Goal: Information Seeking & Learning: Learn about a topic

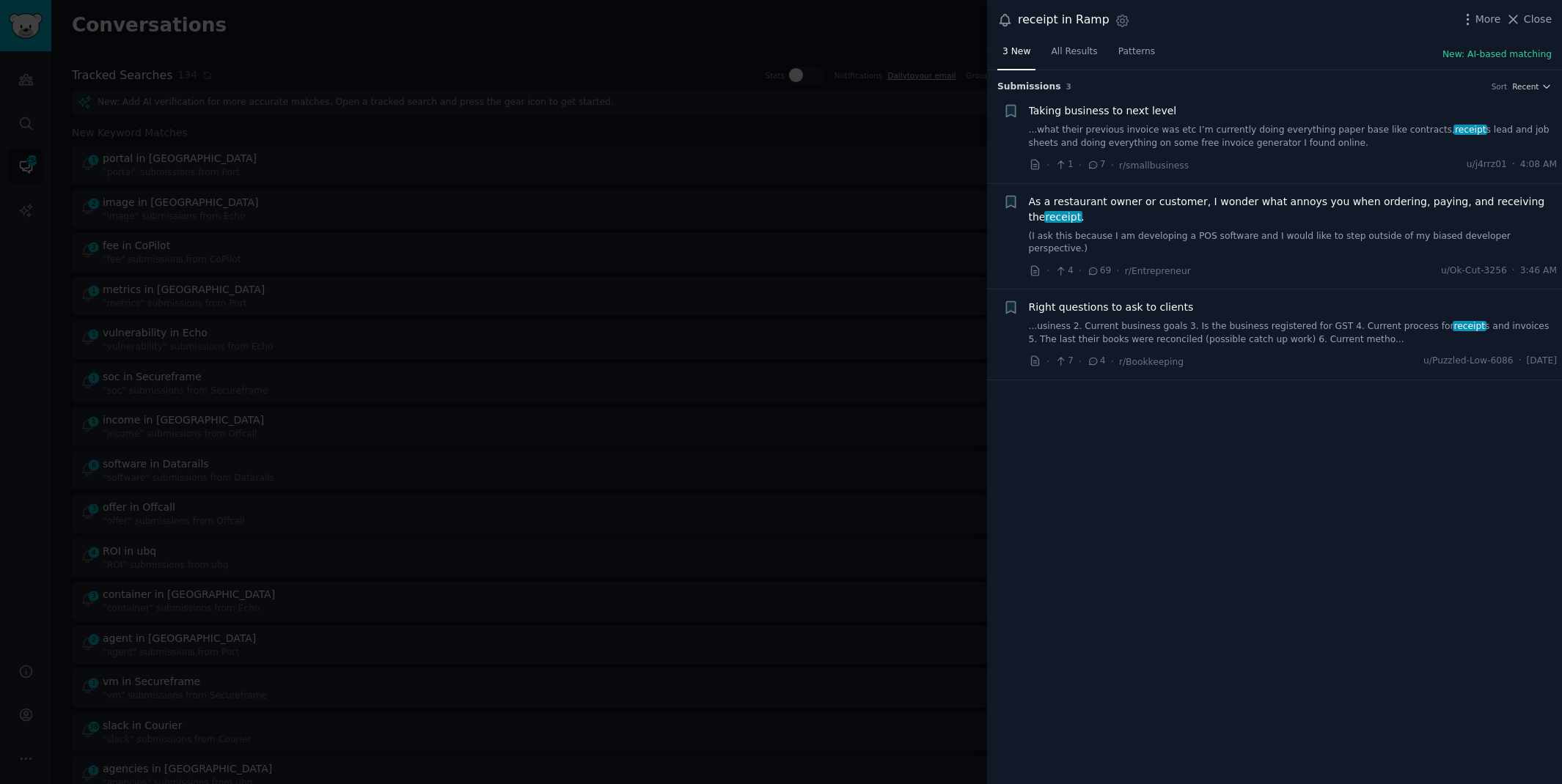
click at [715, 13] on div at bounding box center [781, 392] width 1562 height 784
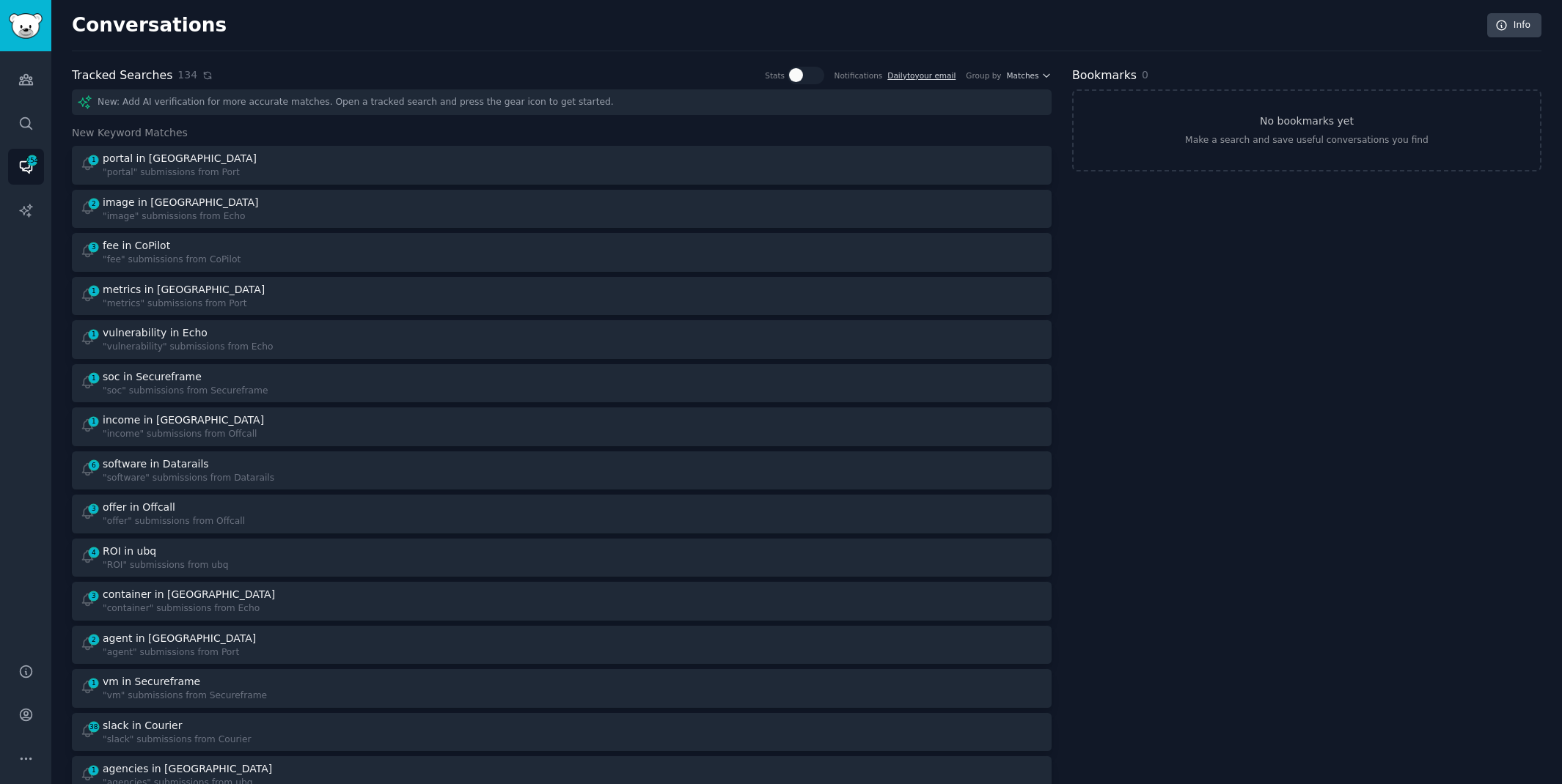
click at [204, 77] on icon at bounding box center [207, 76] width 7 height 7
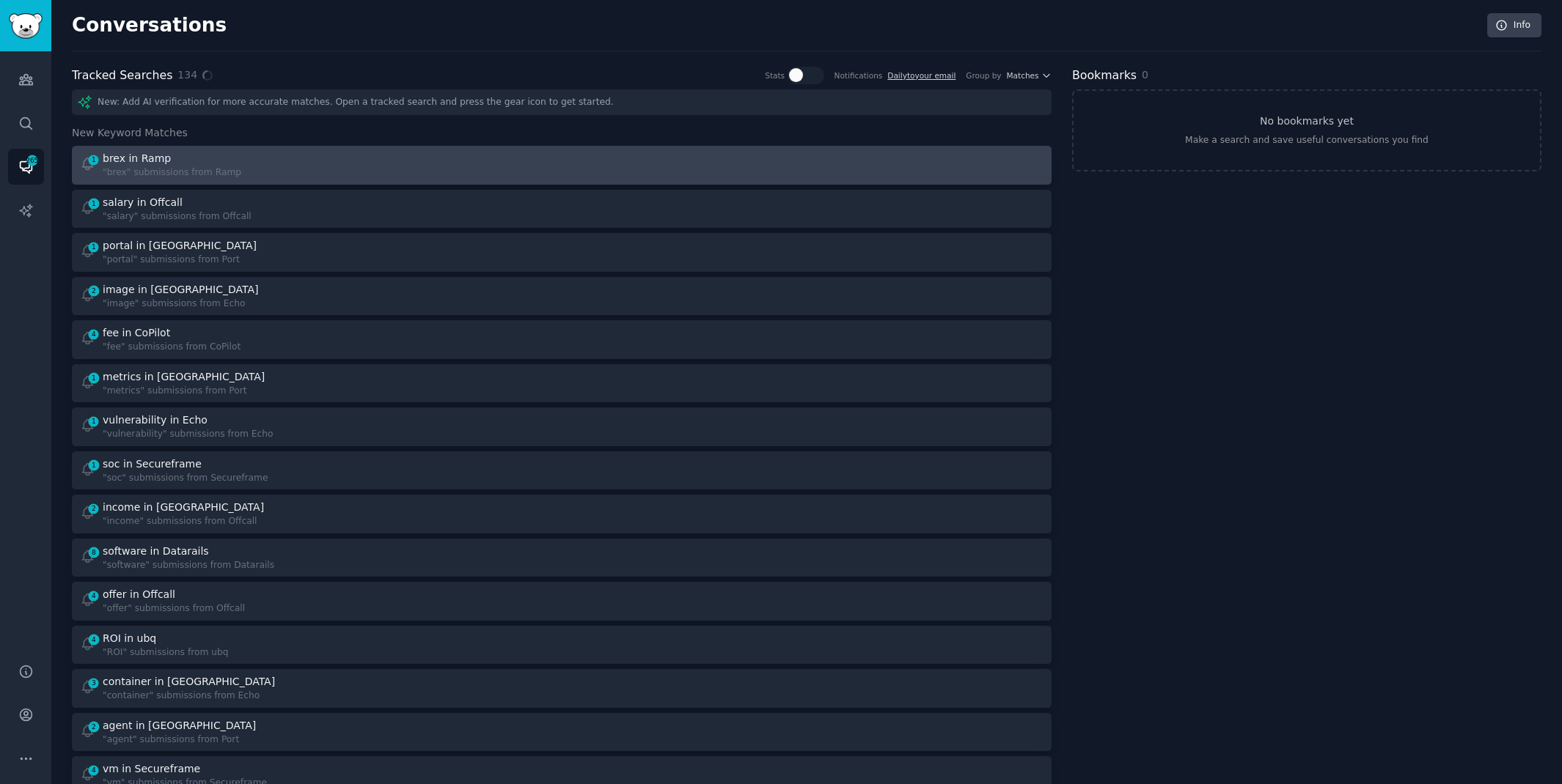
click at [389, 155] on div "1 brex in Ramp "brex" submissions from Ramp" at bounding box center [316, 165] width 472 height 29
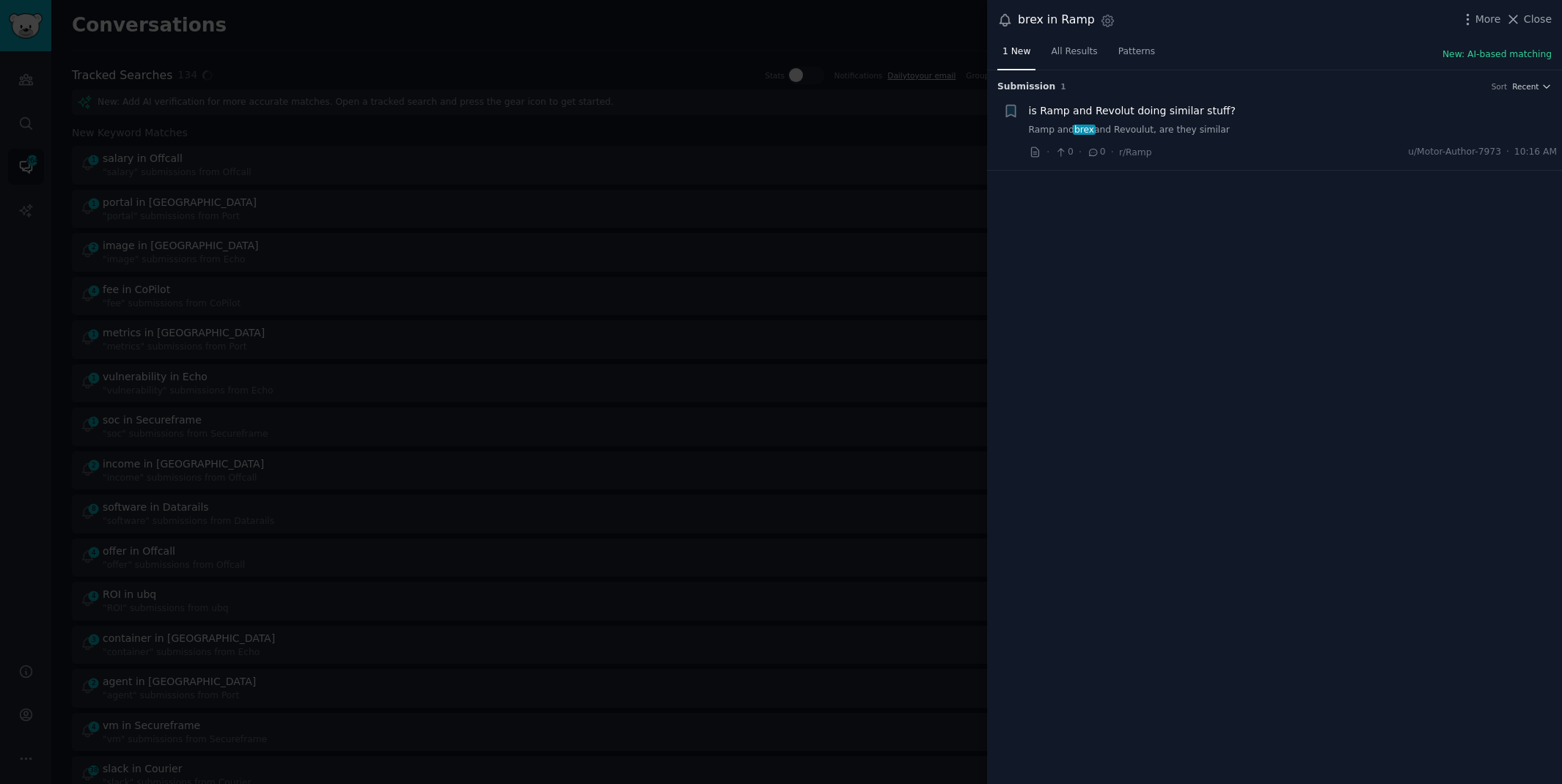
click at [1165, 128] on link "Ramp and brex and Revoulut, are they similar" at bounding box center [1293, 131] width 529 height 13
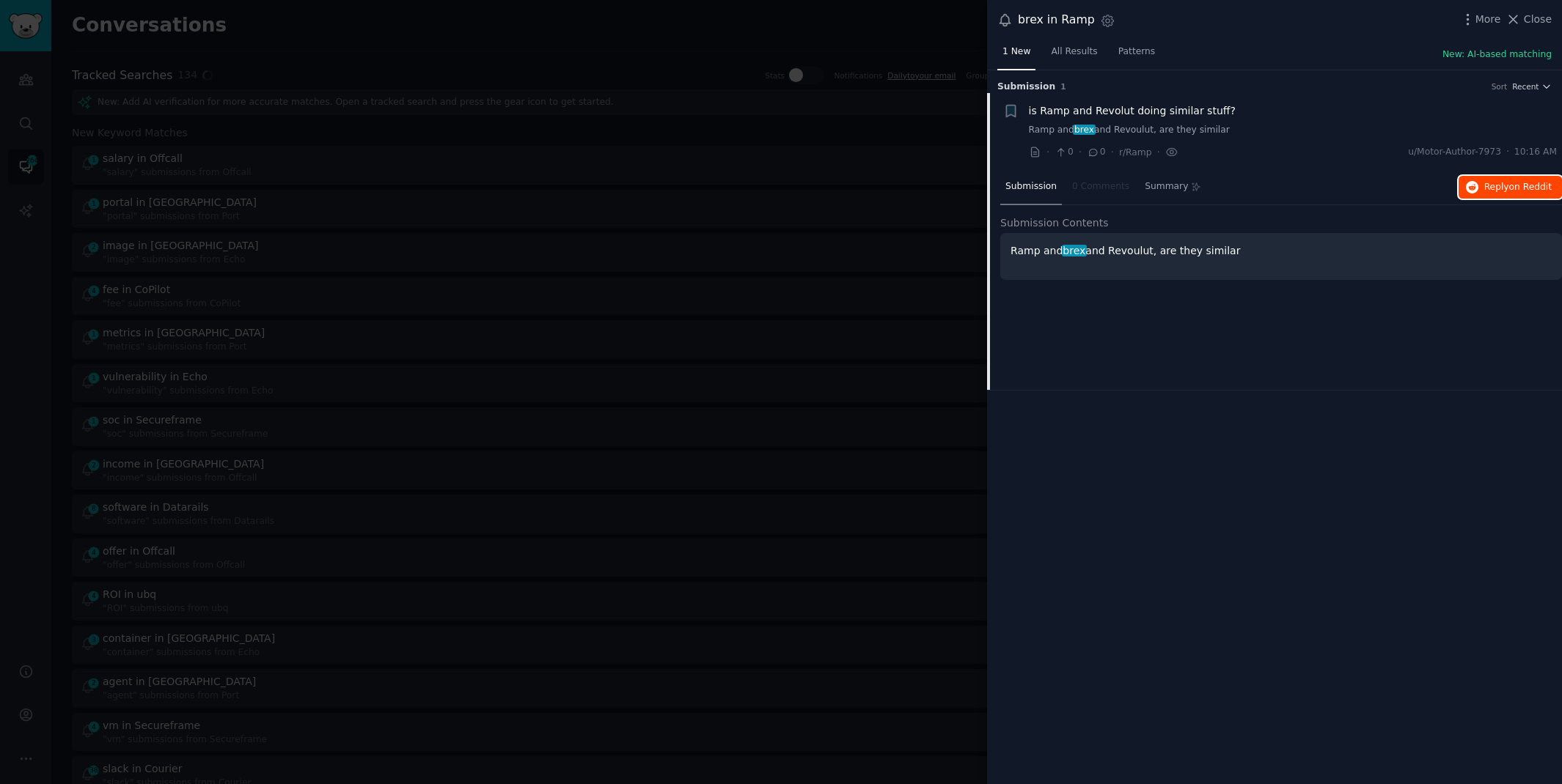
click at [1512, 182] on span "on Reddit" at bounding box center [1530, 187] width 43 height 10
click at [418, 53] on div at bounding box center [781, 392] width 1562 height 784
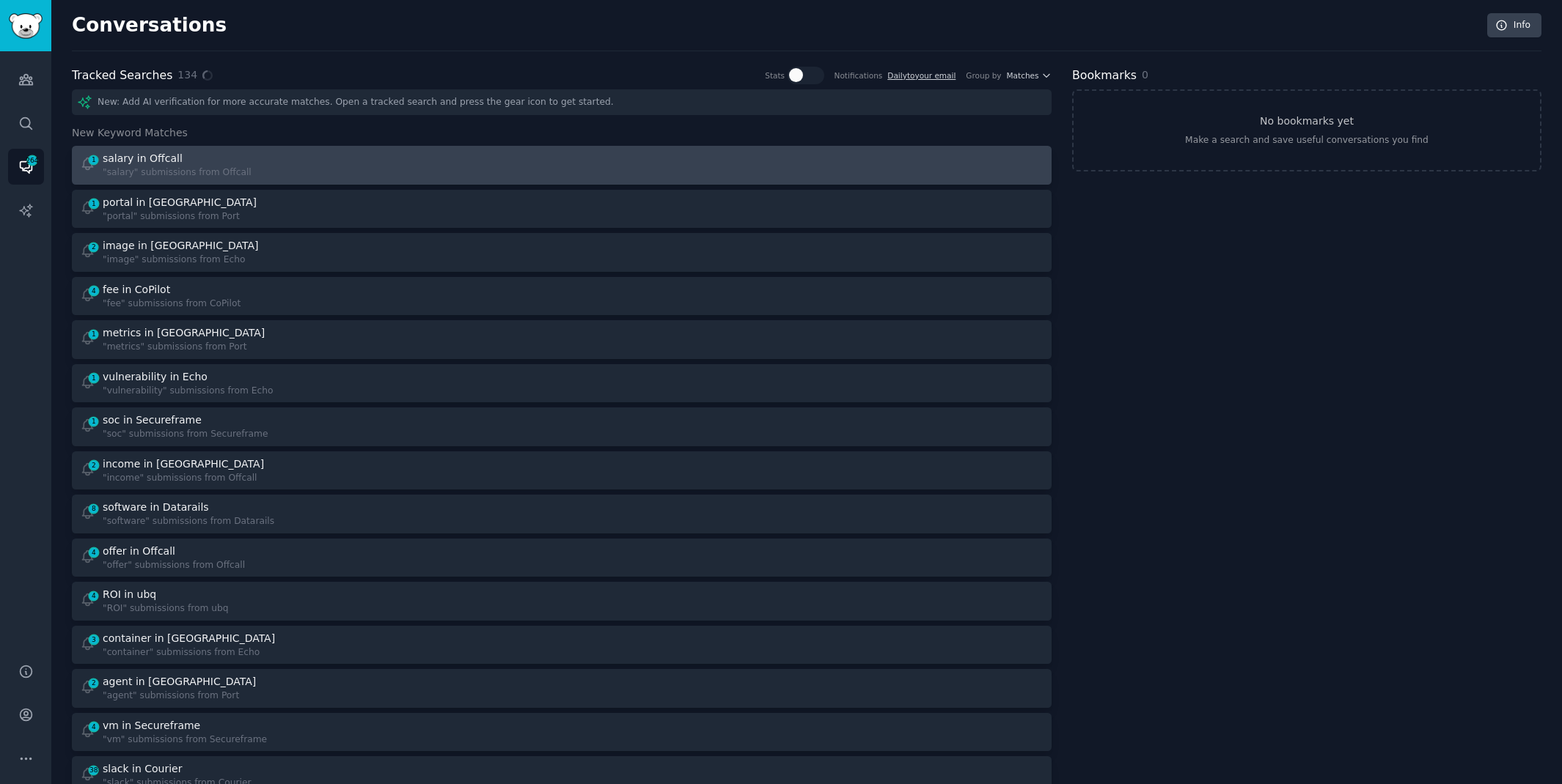
click at [275, 165] on div "1 salary in Offcall "salary" submissions from Offcall" at bounding box center [316, 165] width 472 height 29
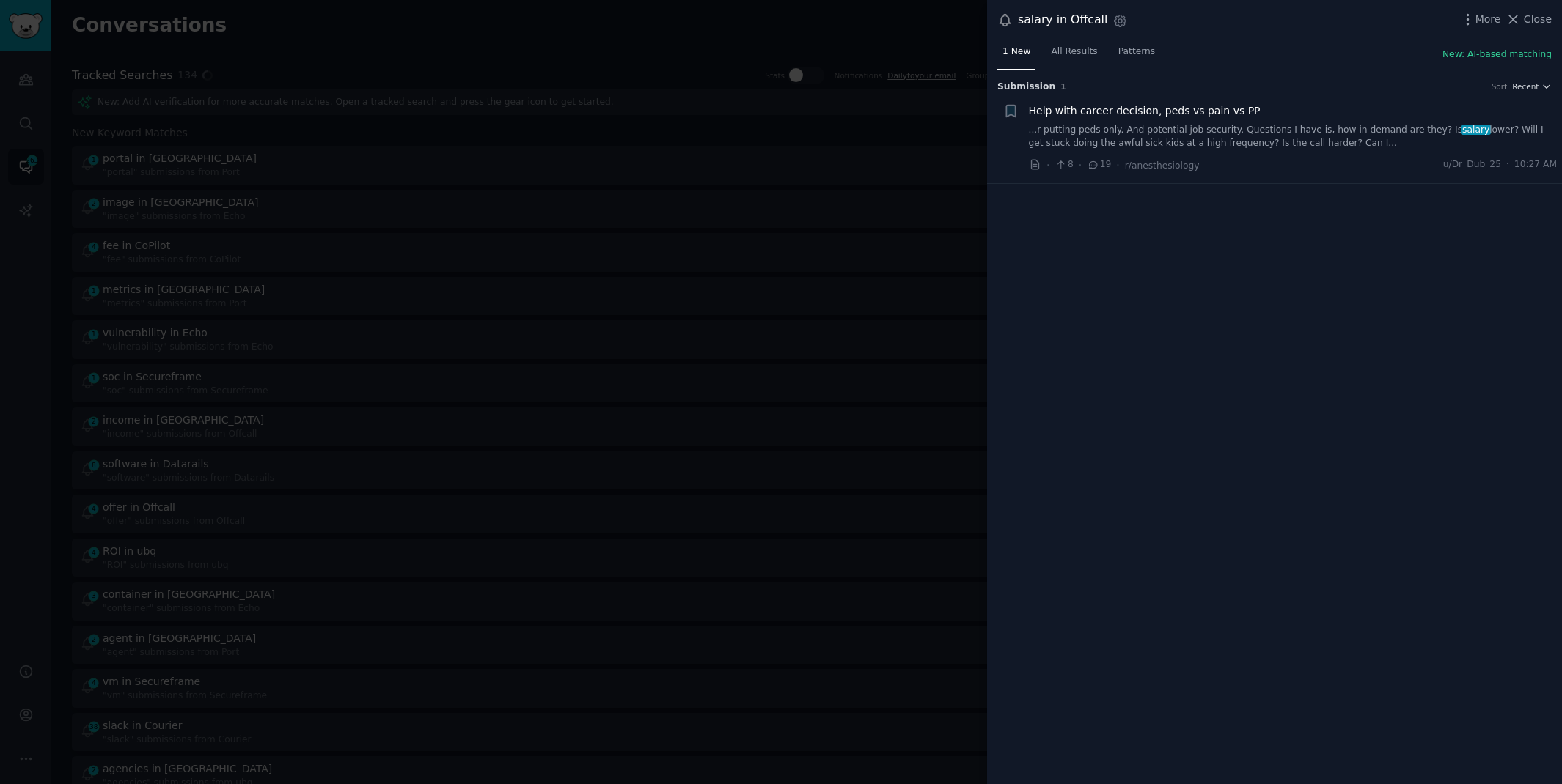
click at [1238, 140] on link "...r putting peds only. And potential job security. Questions I have is, how in…" at bounding box center [1293, 137] width 529 height 26
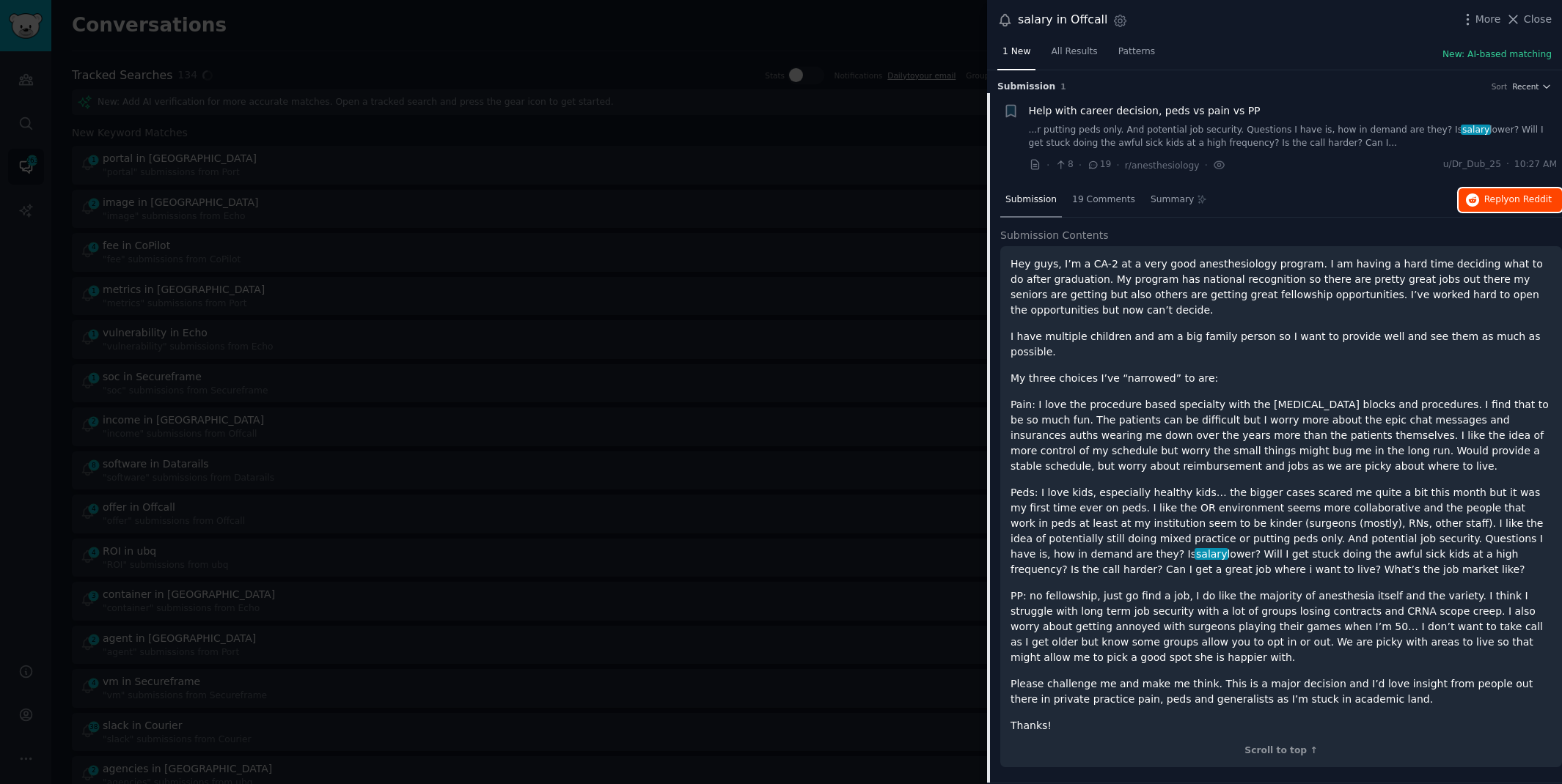
click at [1502, 199] on span "Reply on Reddit" at bounding box center [1517, 201] width 67 height 13
click at [736, 34] on div at bounding box center [781, 392] width 1562 height 784
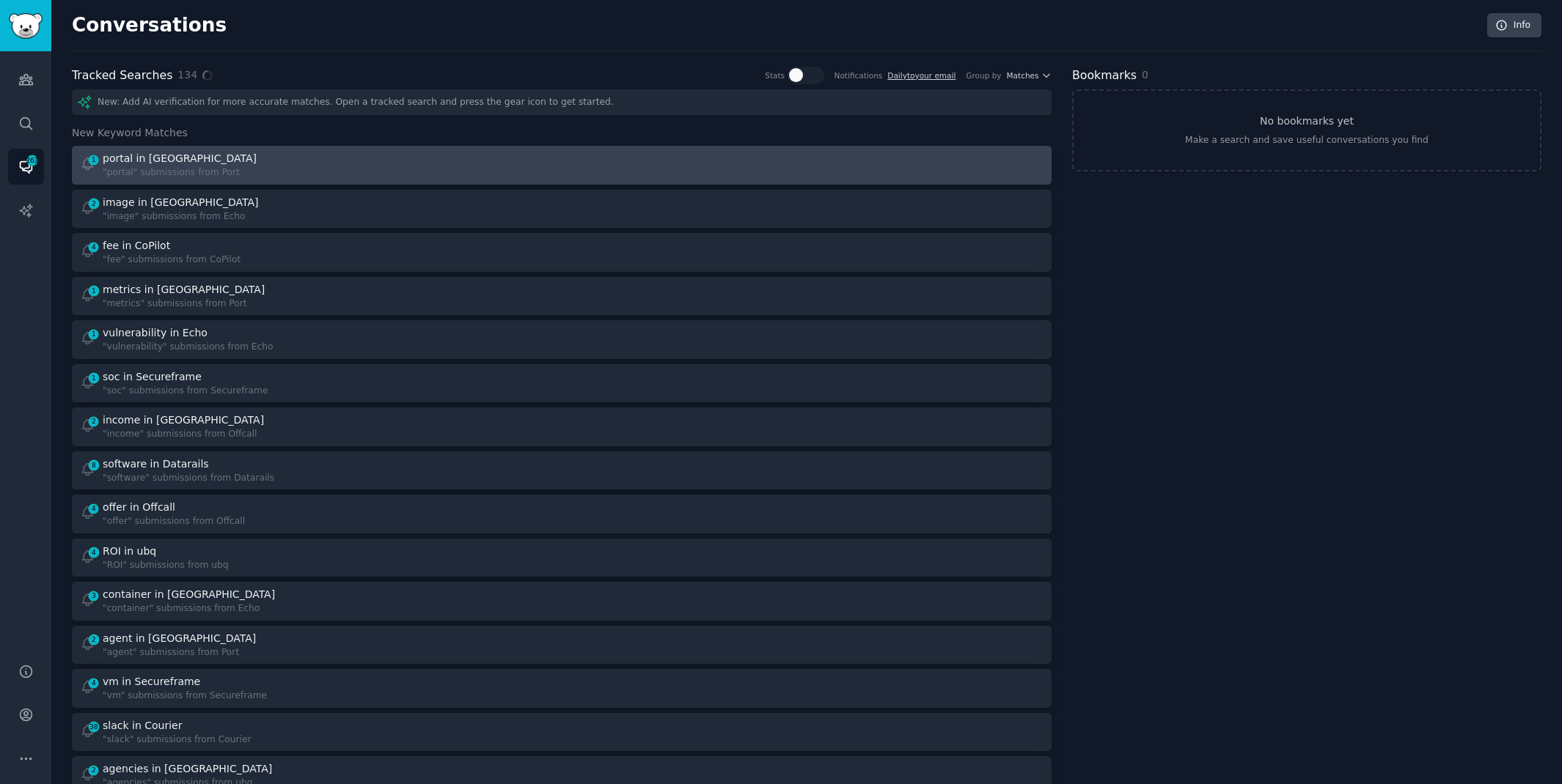
click at [374, 172] on div "1 portal in Port "portal" submissions from Port" at bounding box center [316, 165] width 472 height 29
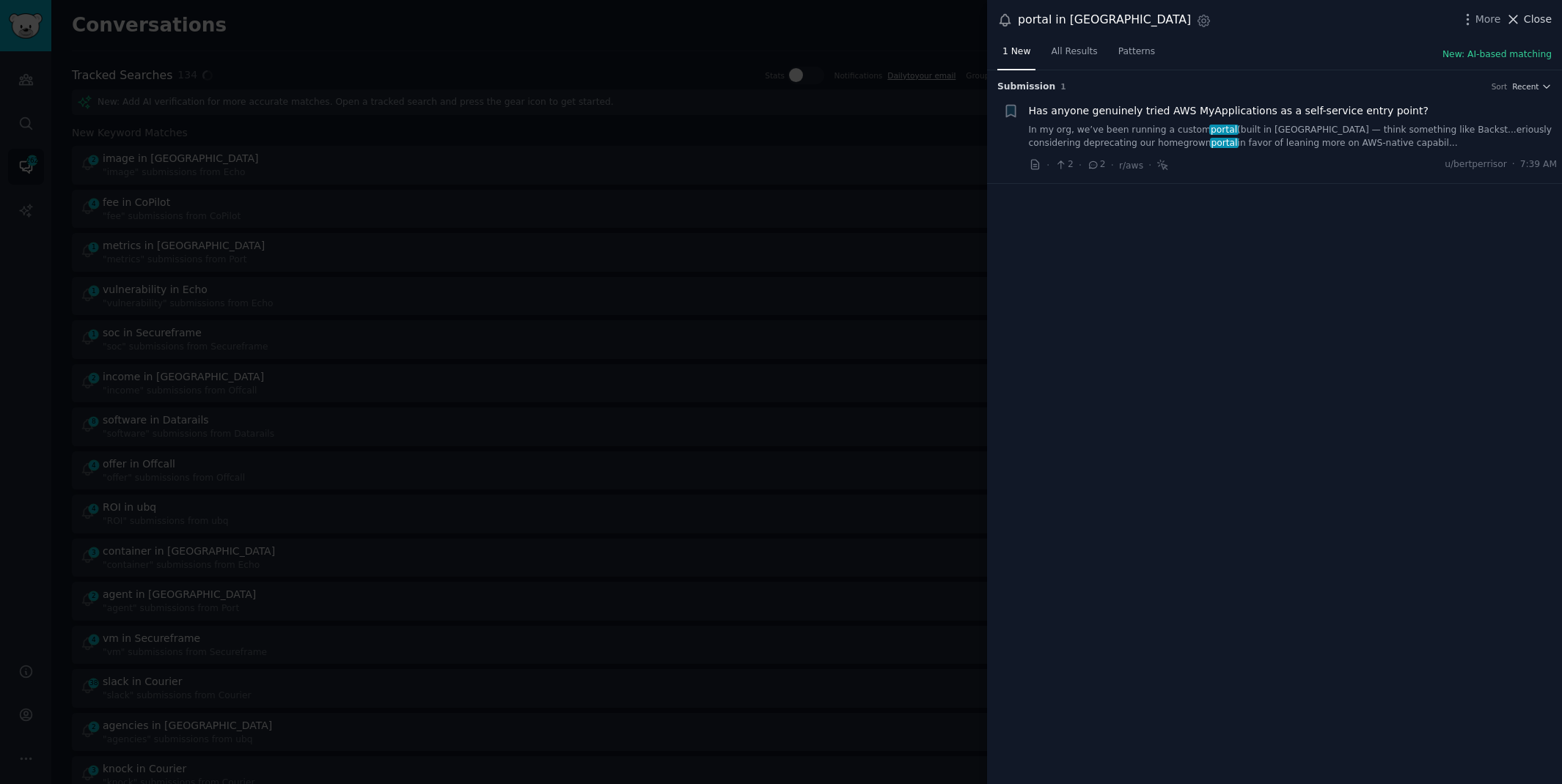
click at [1538, 16] on span "Close" at bounding box center [1537, 19] width 28 height 15
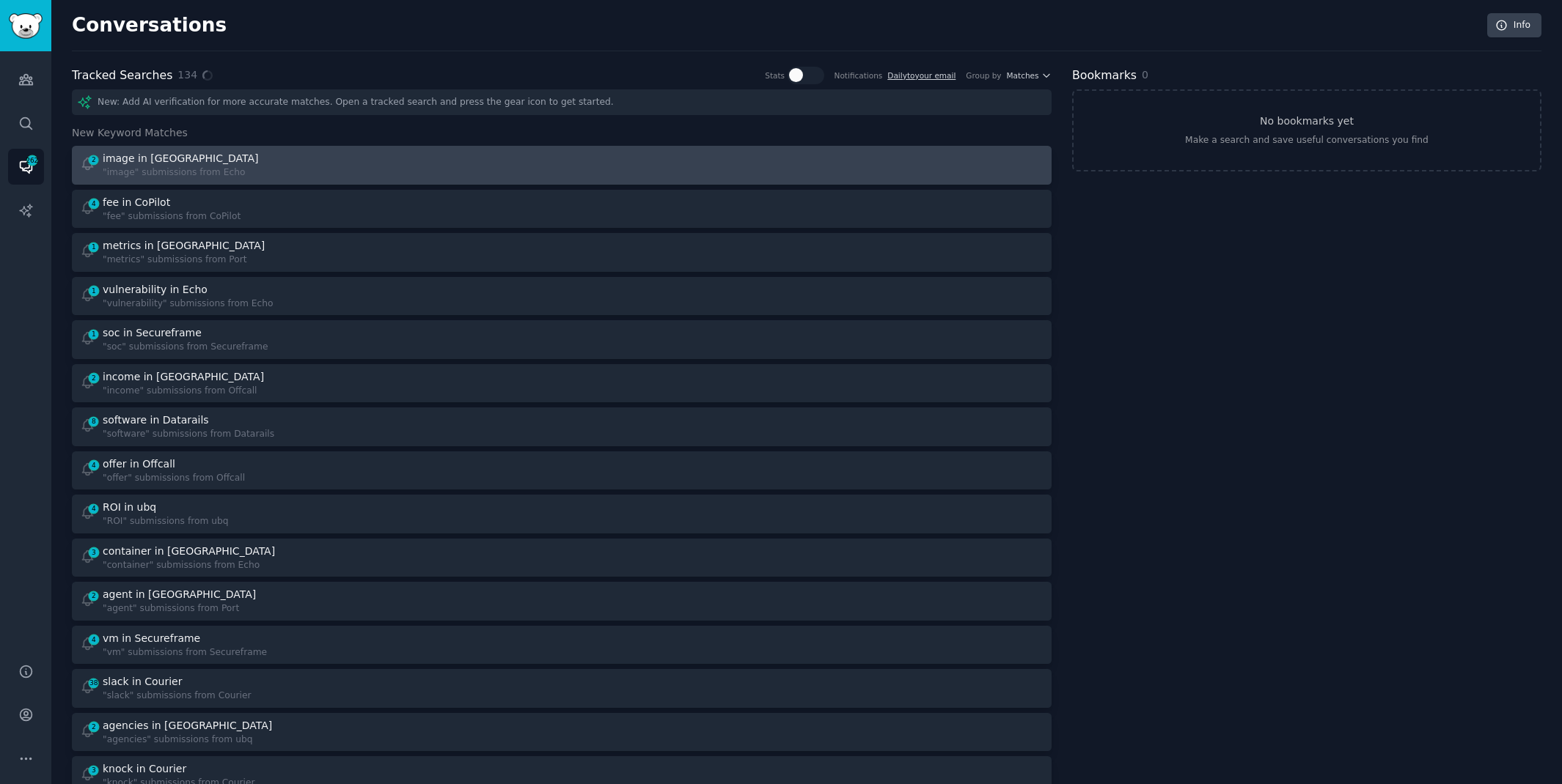
click at [659, 153] on div at bounding box center [808, 165] width 472 height 29
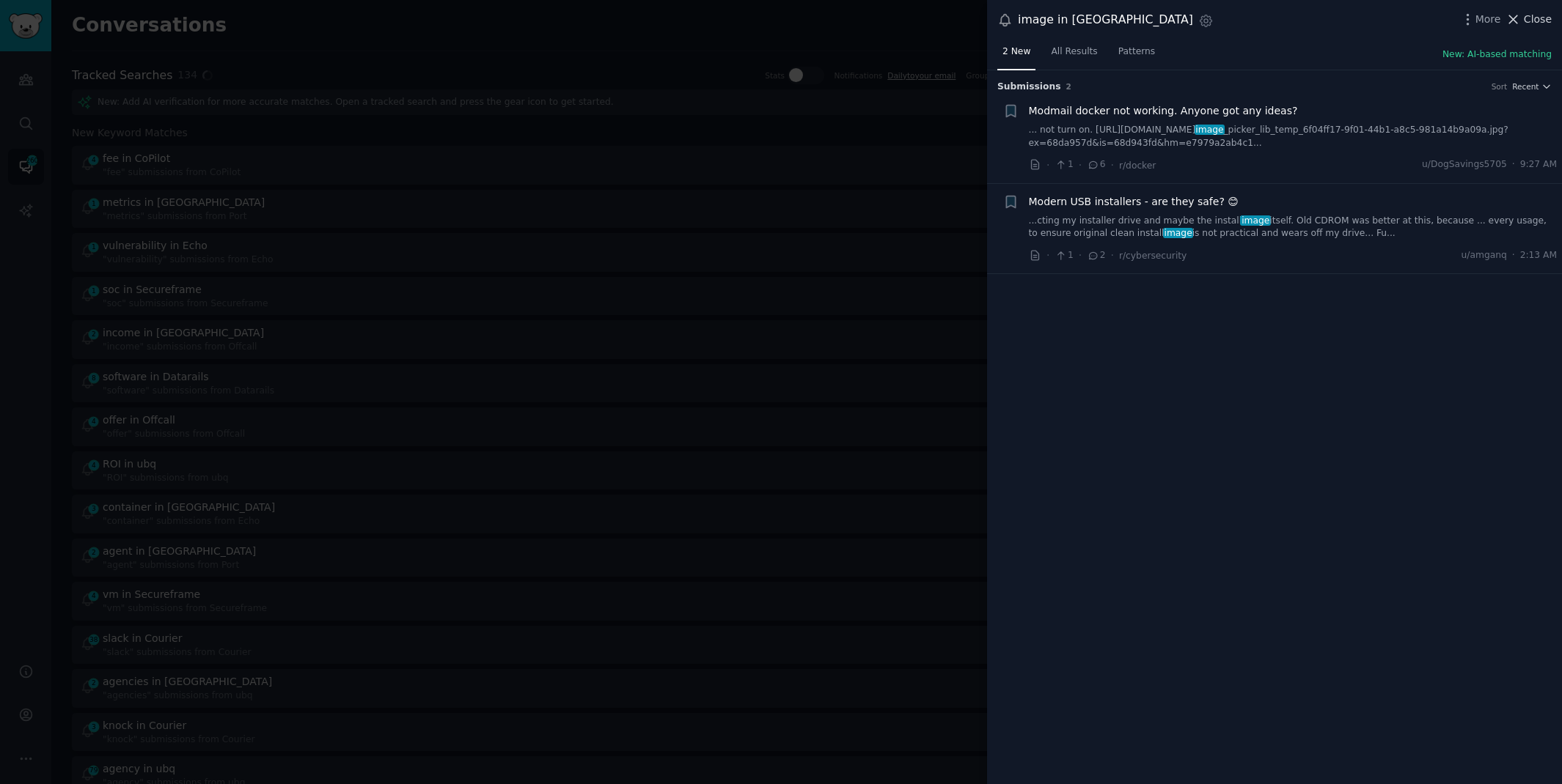
click at [1528, 18] on span "Close" at bounding box center [1537, 19] width 28 height 15
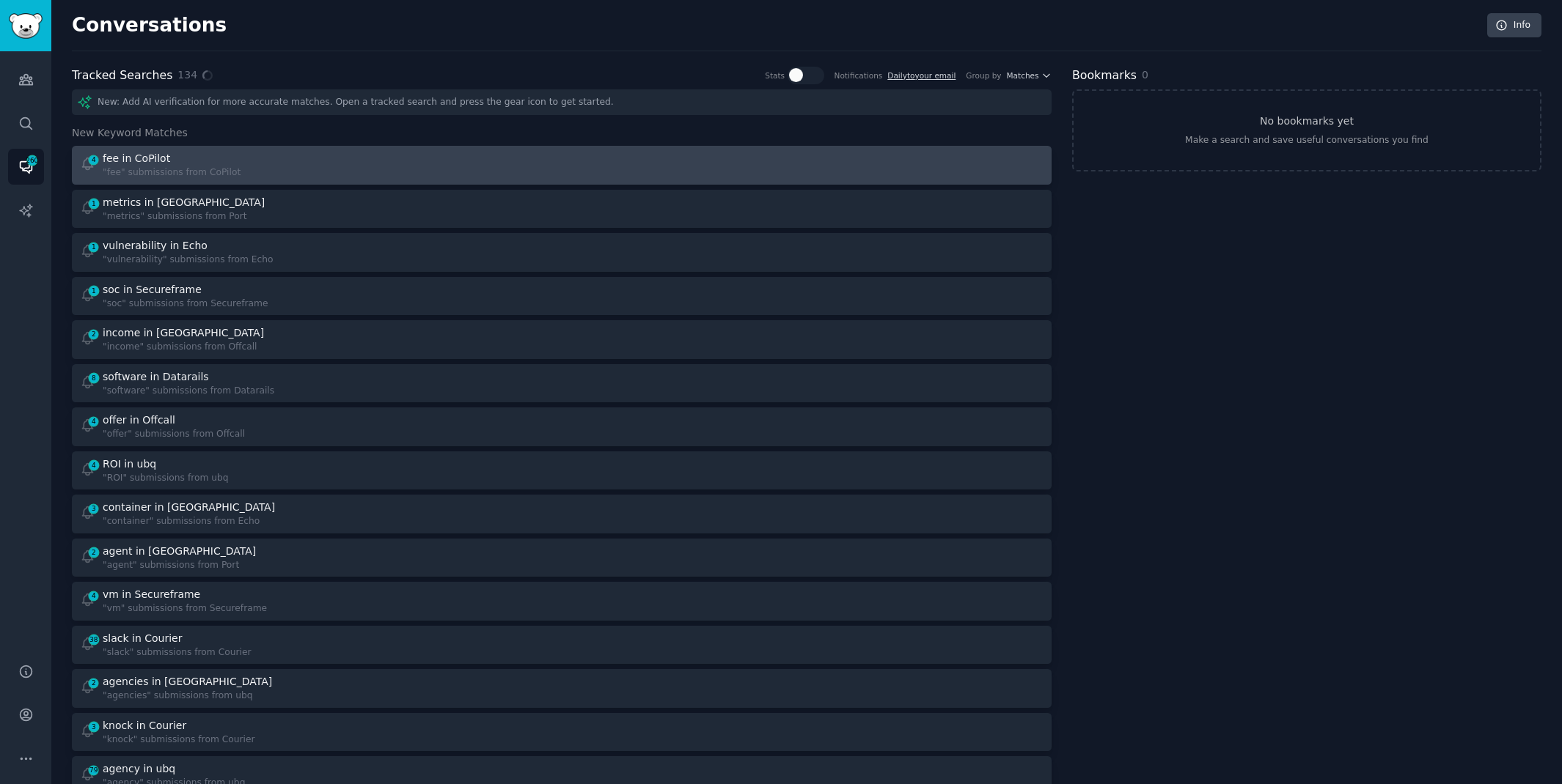
click at [489, 164] on div "4 fee in CoPilot "fee" submissions from CoPilot" at bounding box center [316, 165] width 472 height 29
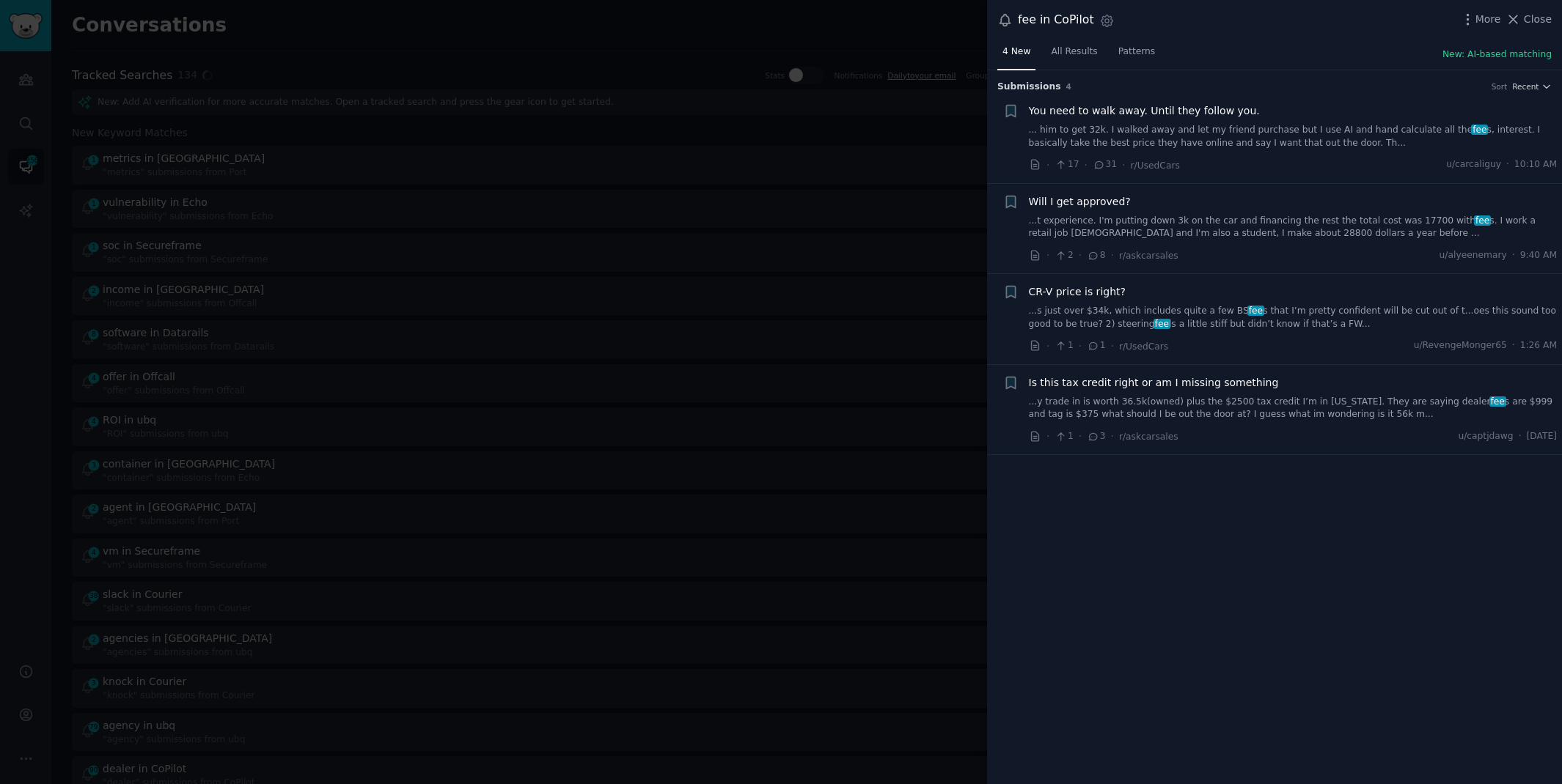
click at [1072, 133] on link "... him to get 32k. I walked away and let my friend purchase but I use AI and h…" at bounding box center [1293, 137] width 529 height 26
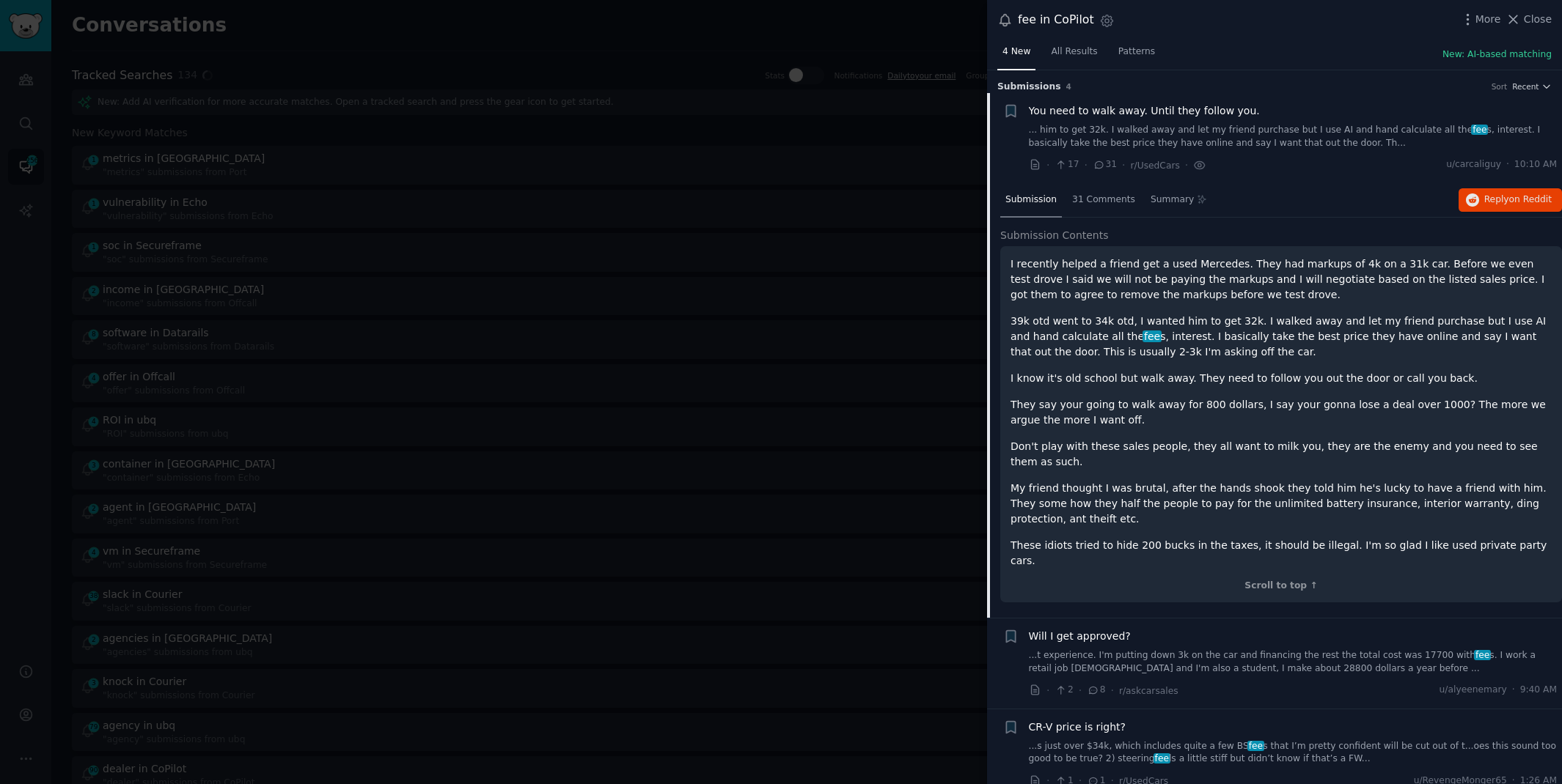
scroll to position [23, 0]
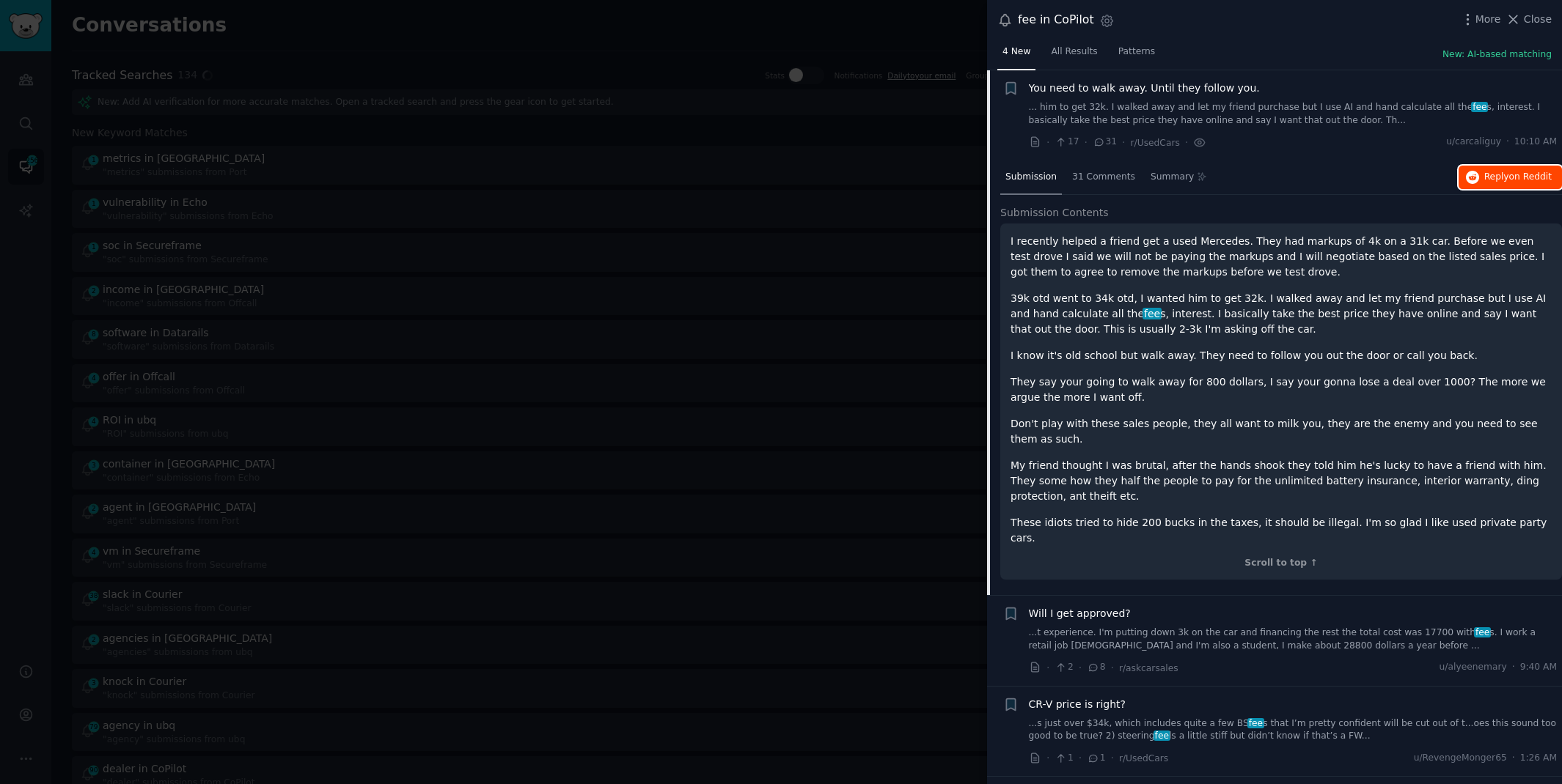
click at [1495, 182] on button "Reply on Reddit" at bounding box center [1510, 177] width 103 height 24
click at [1519, 10] on div "More Close" at bounding box center [1505, 19] width 92 height 18
click at [1517, 14] on icon at bounding box center [1513, 19] width 15 height 15
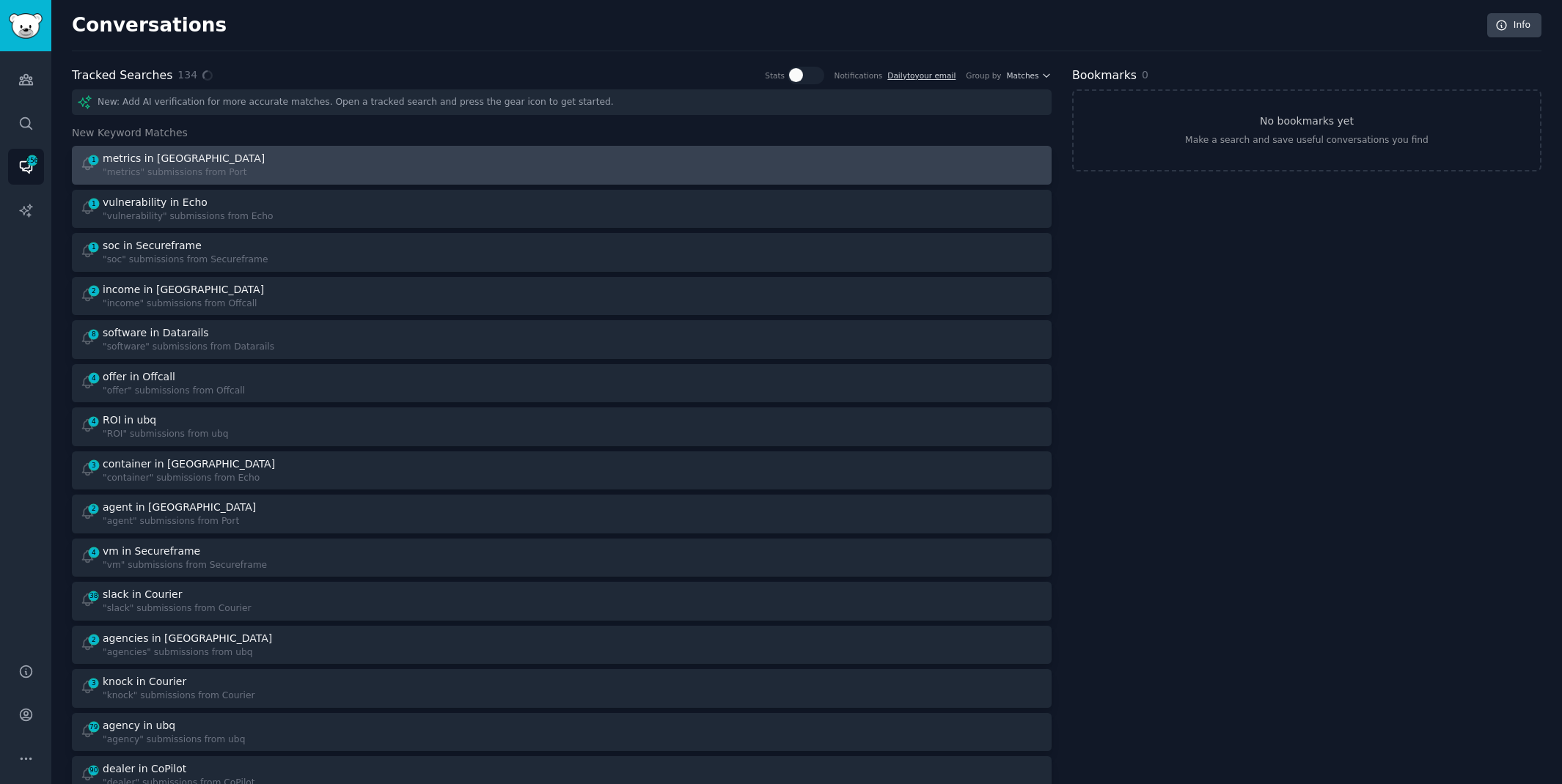
click at [889, 173] on div at bounding box center [808, 165] width 472 height 29
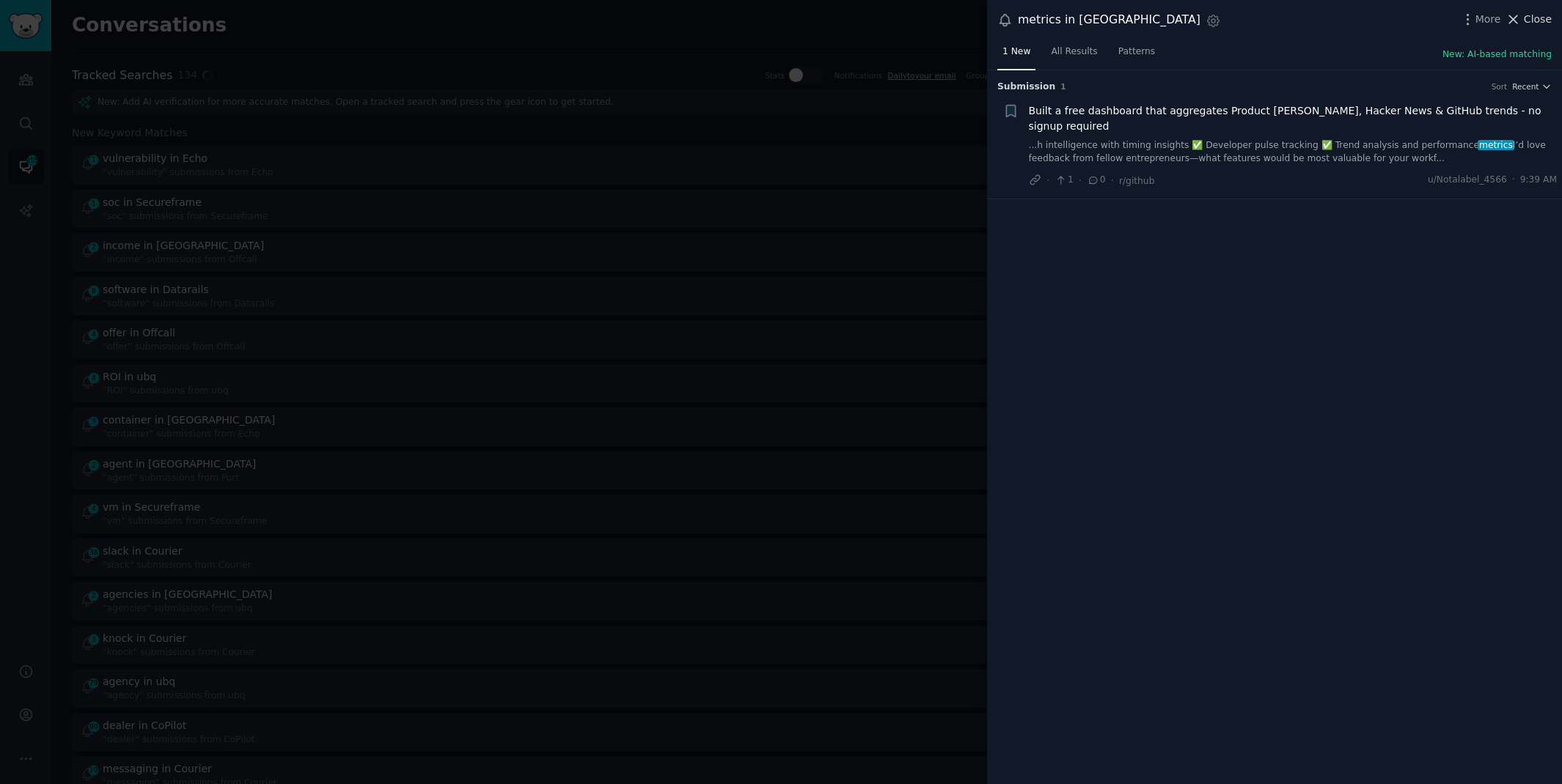
click at [1534, 19] on span "Close" at bounding box center [1537, 19] width 28 height 15
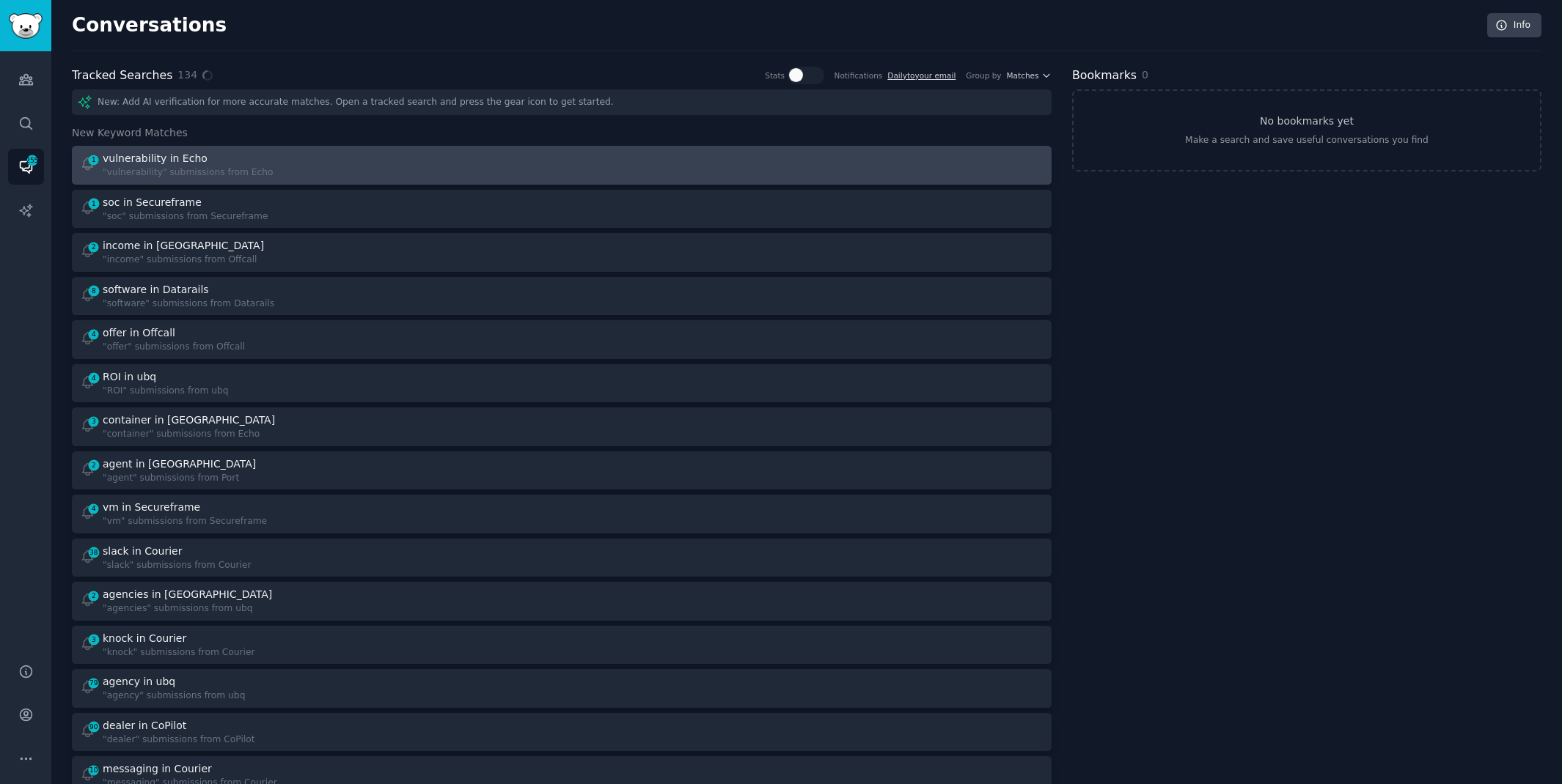
click at [782, 165] on div at bounding box center [808, 165] width 472 height 29
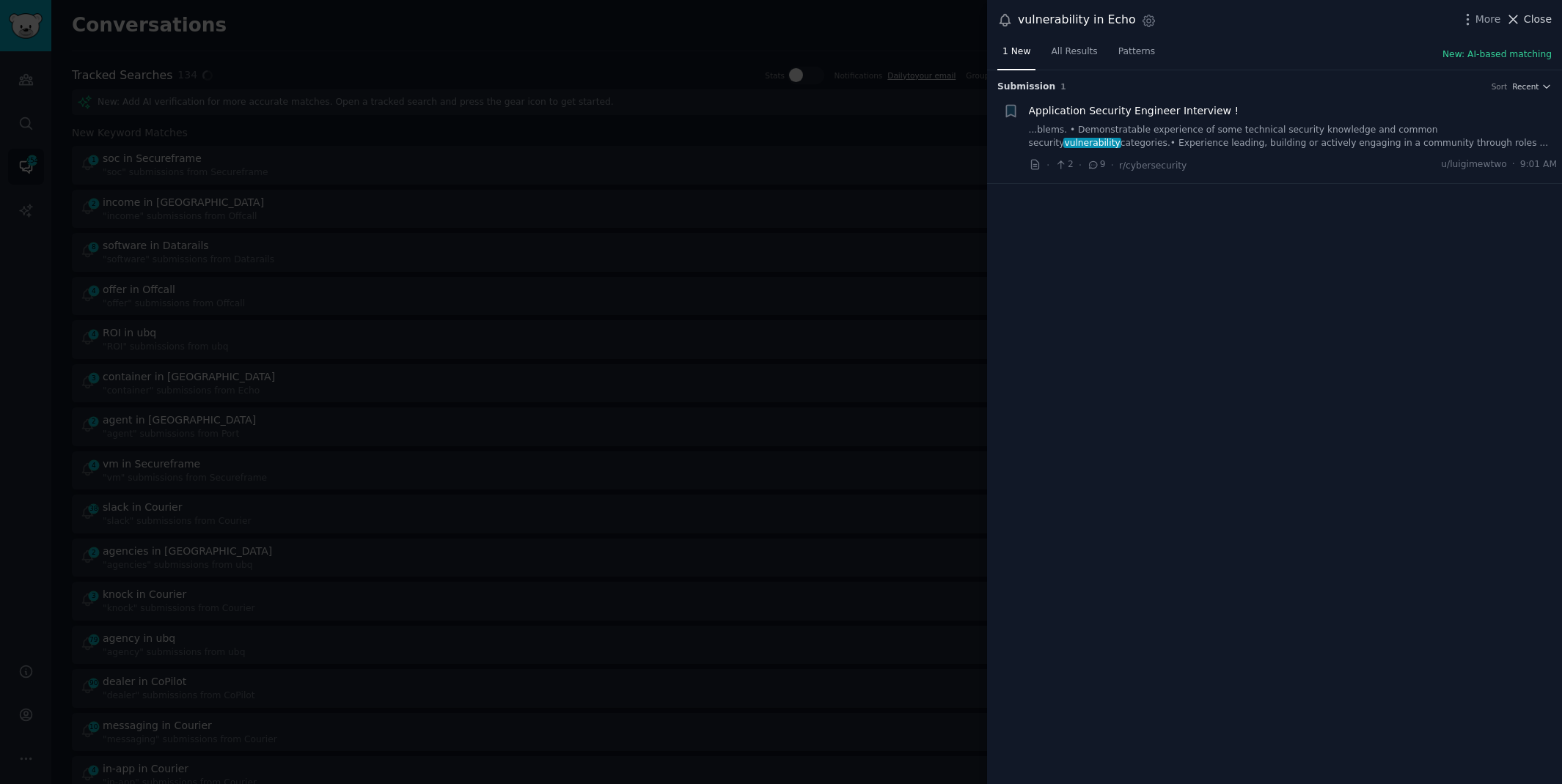
click at [1521, 26] on icon at bounding box center [1513, 19] width 15 height 15
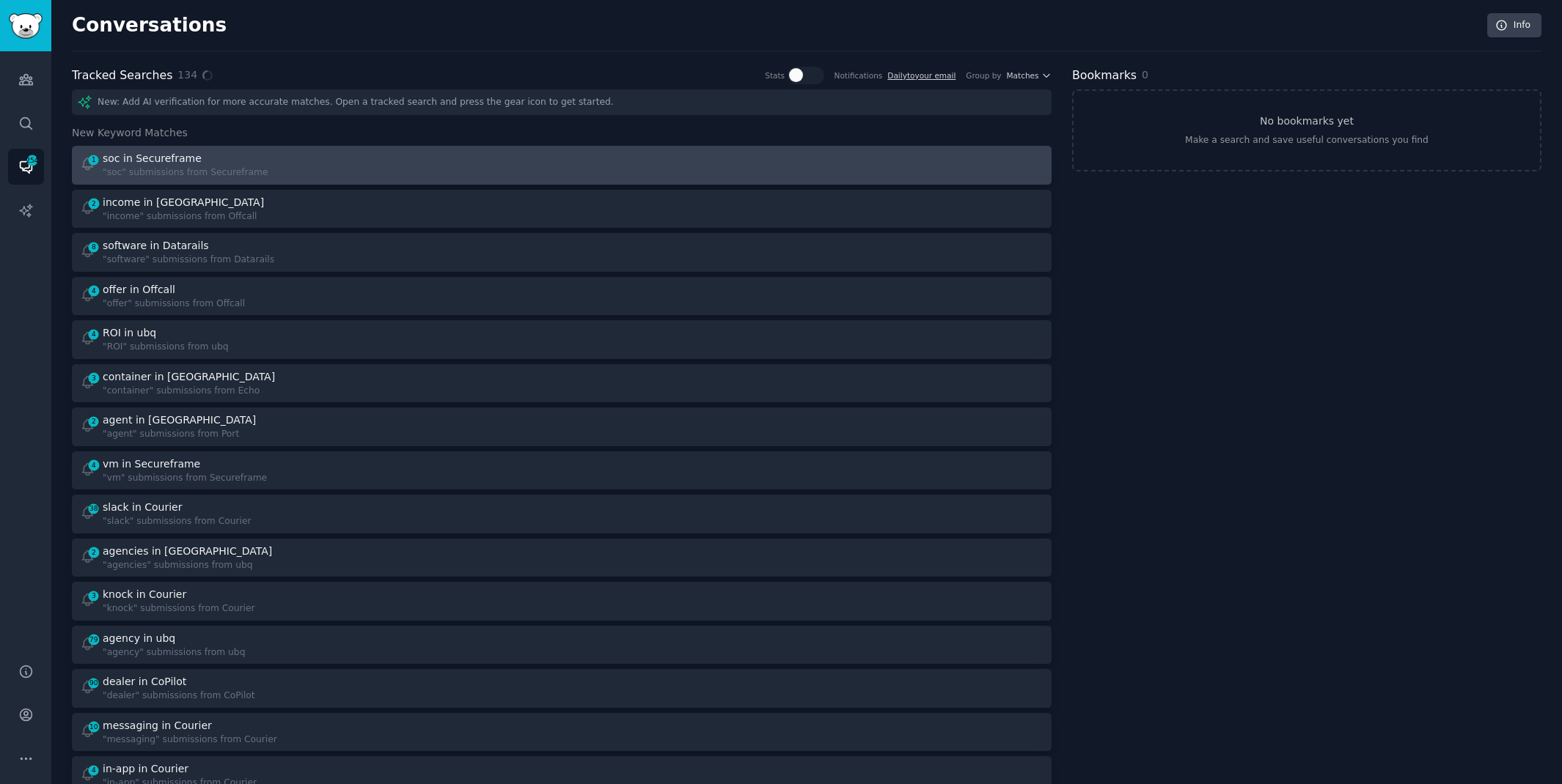
click at [915, 153] on div at bounding box center [808, 165] width 472 height 29
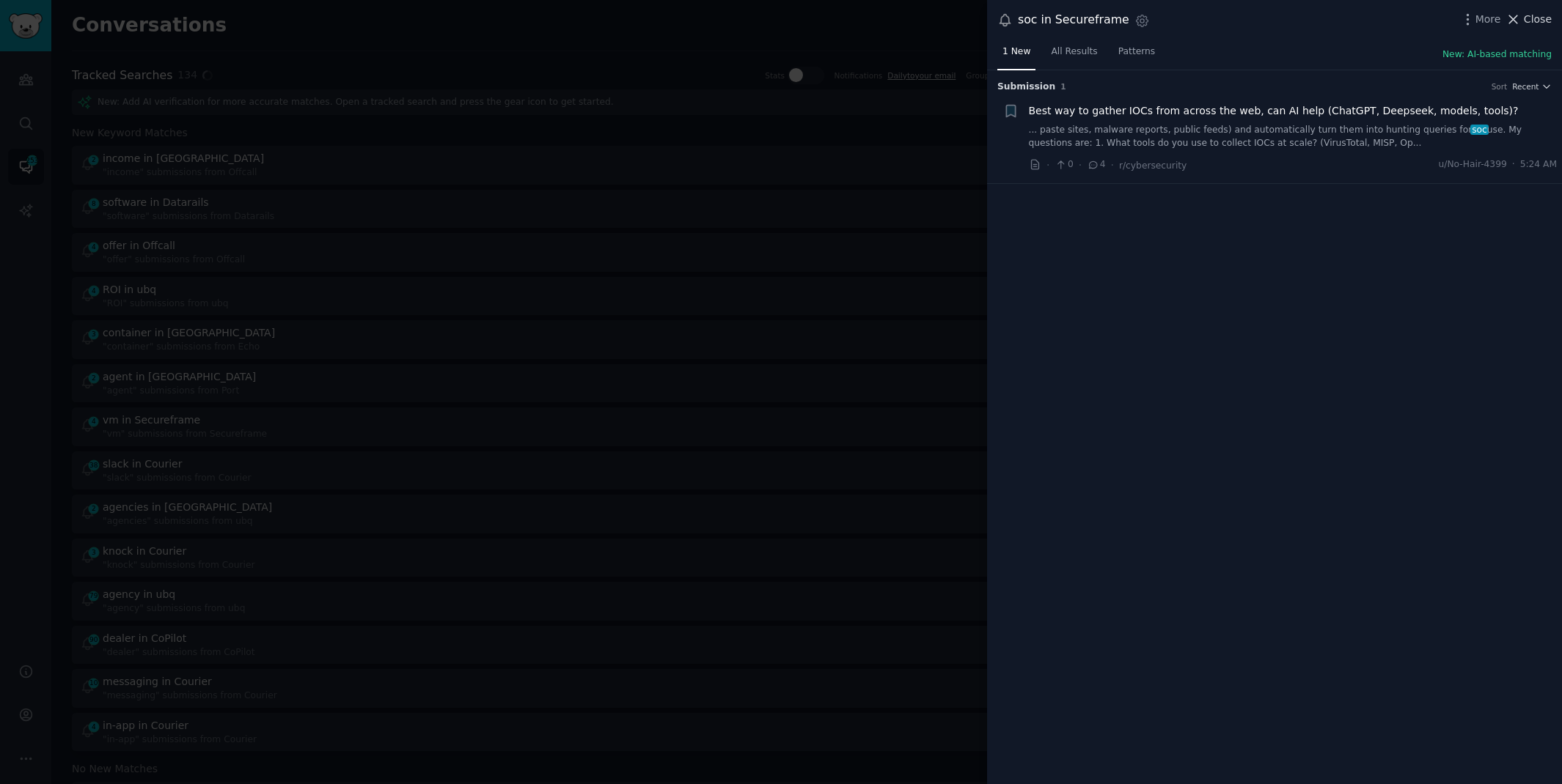
click at [1523, 14] on button "Close" at bounding box center [1528, 19] width 46 height 15
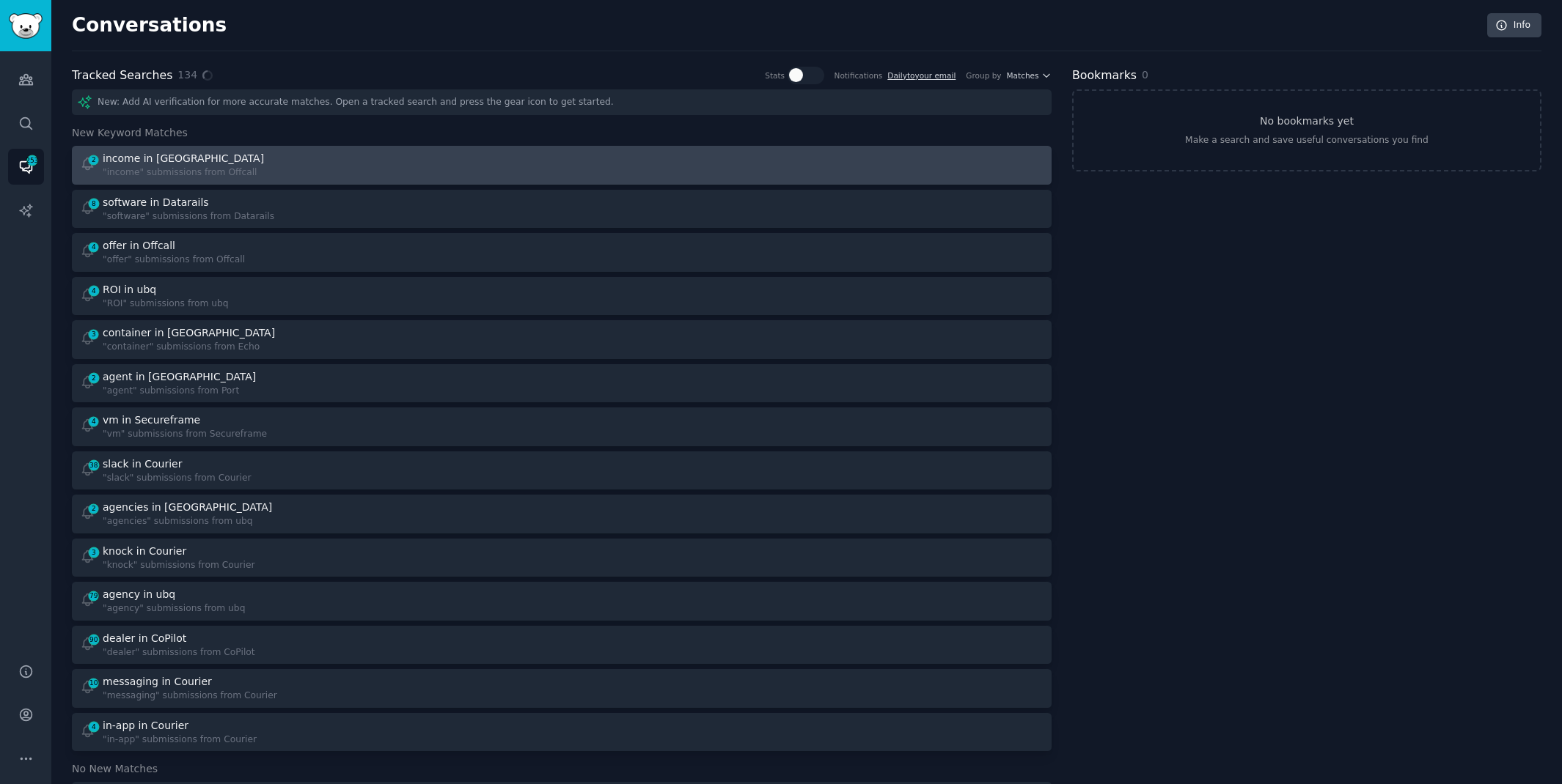
click at [688, 158] on div at bounding box center [808, 165] width 472 height 29
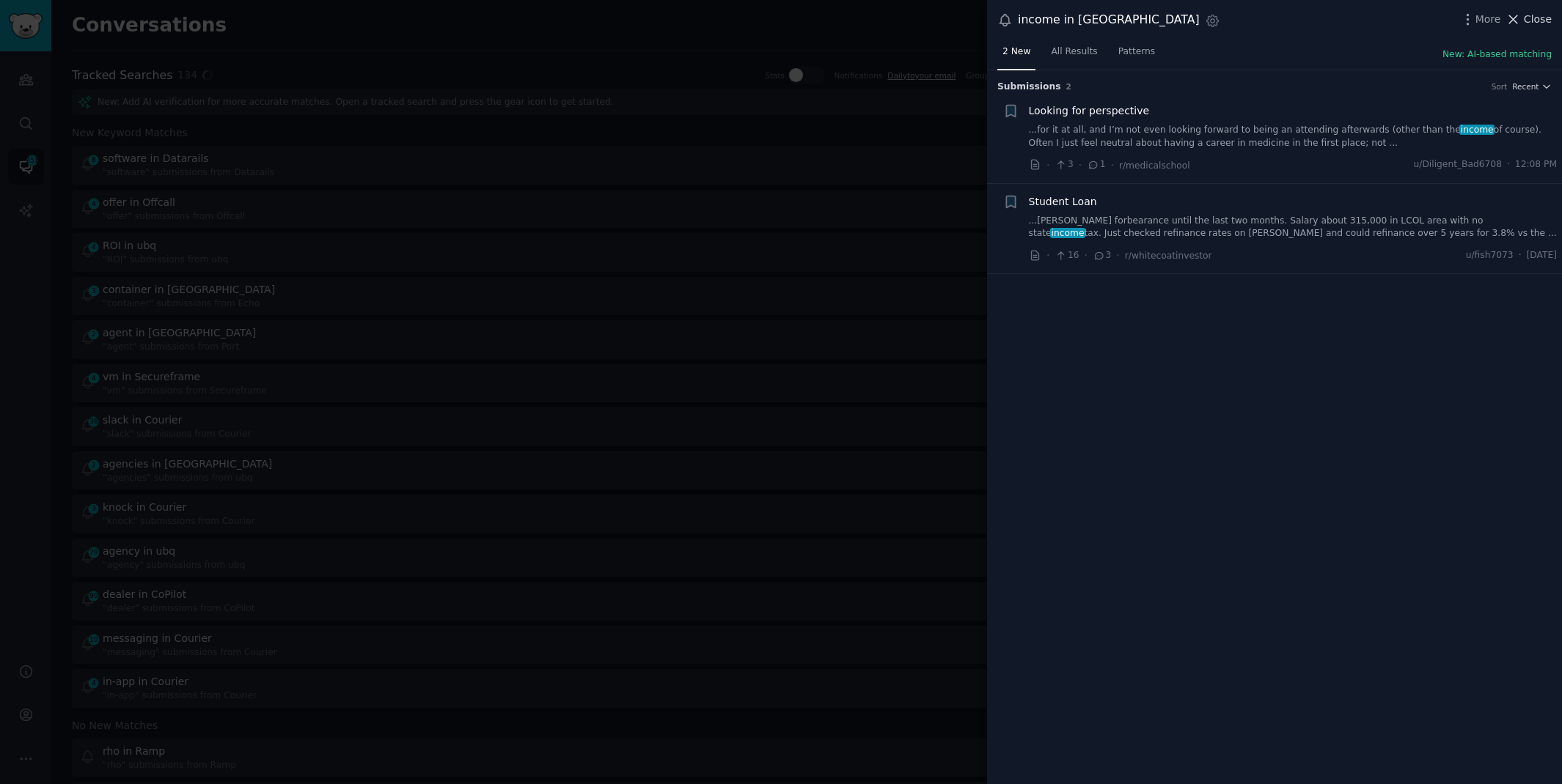
click at [1537, 20] on span "Close" at bounding box center [1537, 19] width 28 height 15
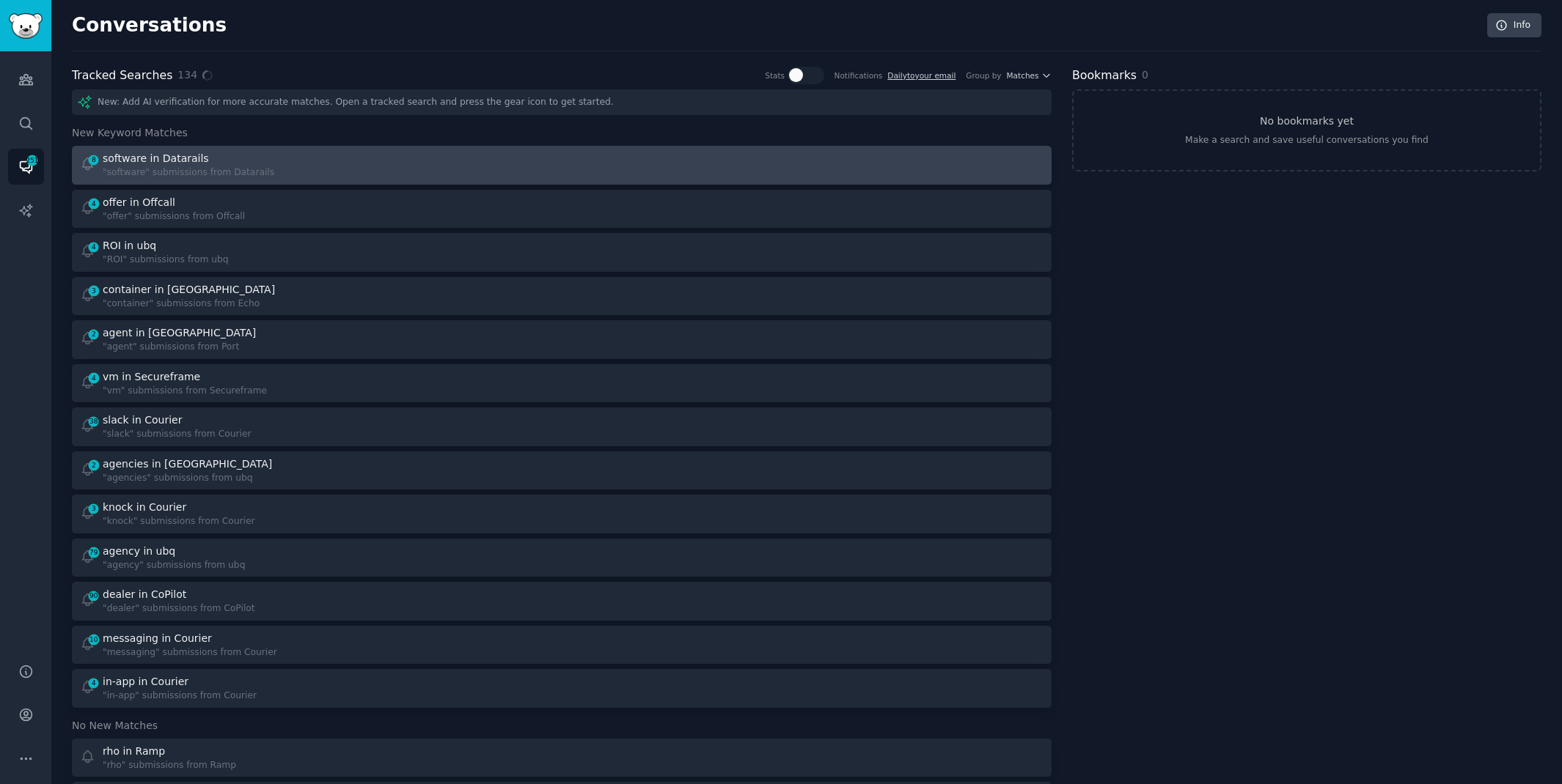
click at [506, 159] on div "8 software in Datarails "software" submissions from Datarails" at bounding box center [316, 165] width 472 height 29
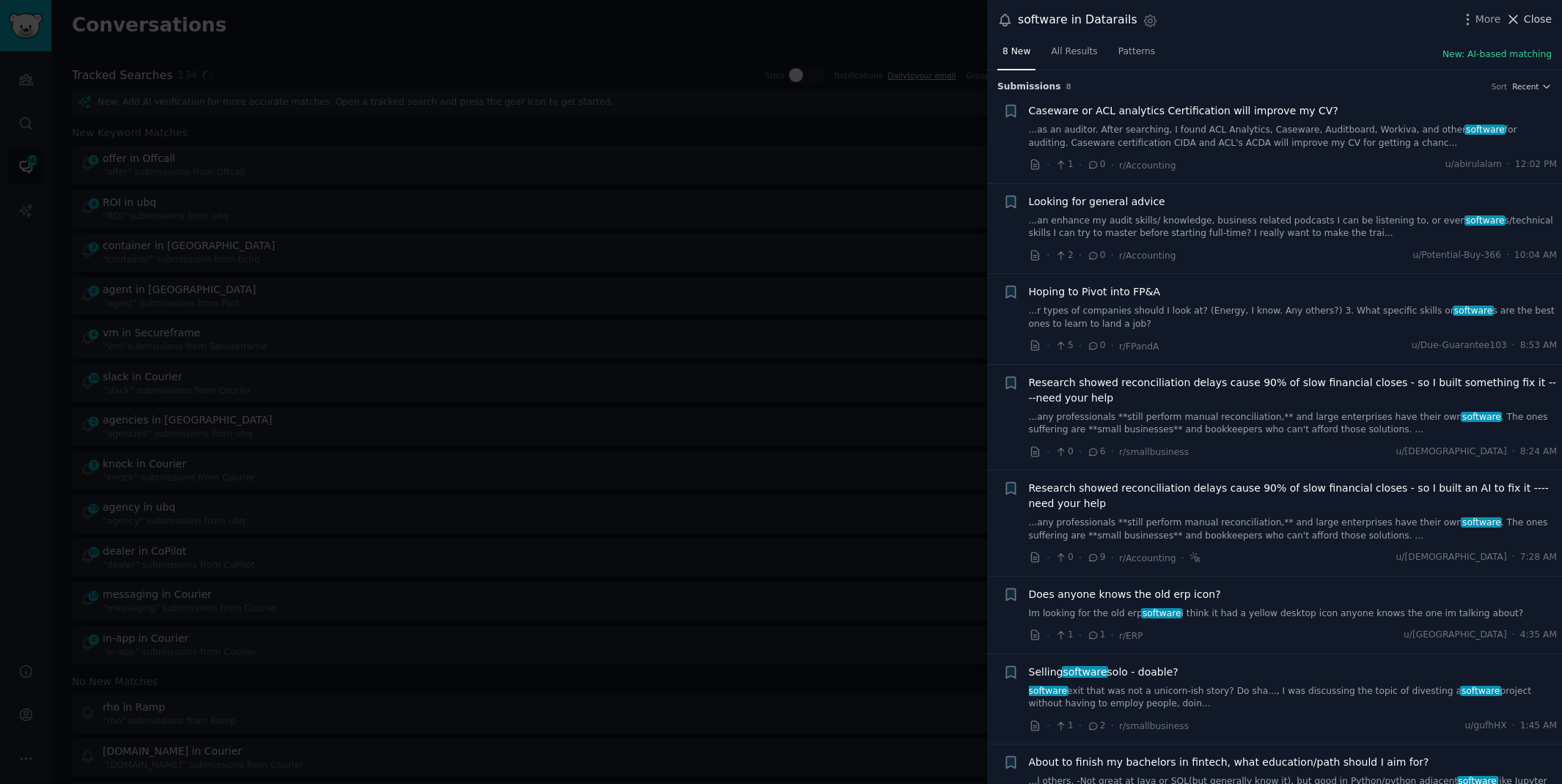
click at [1528, 23] on span "Close" at bounding box center [1537, 19] width 28 height 15
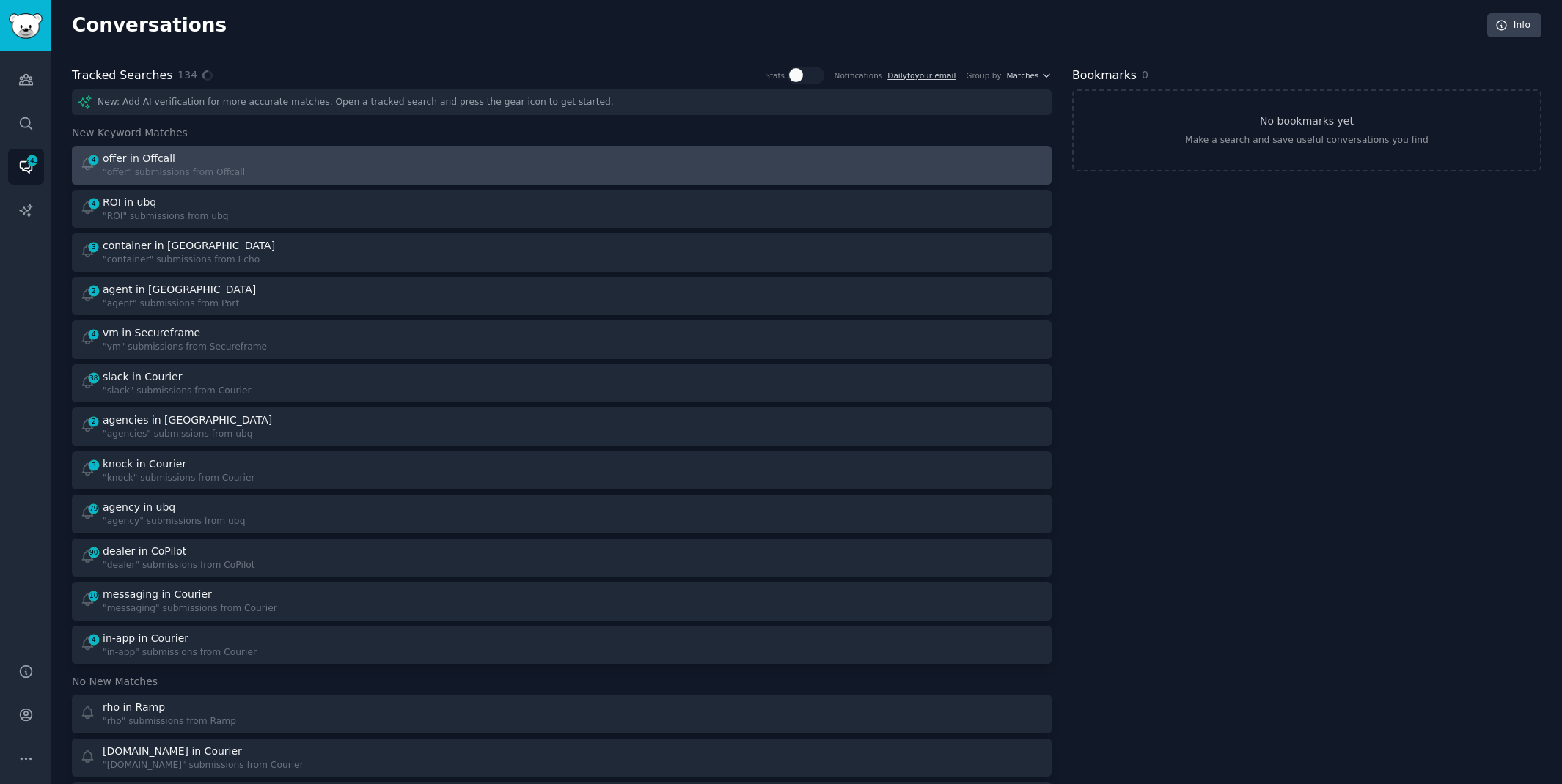
click at [811, 151] on div at bounding box center [808, 165] width 472 height 29
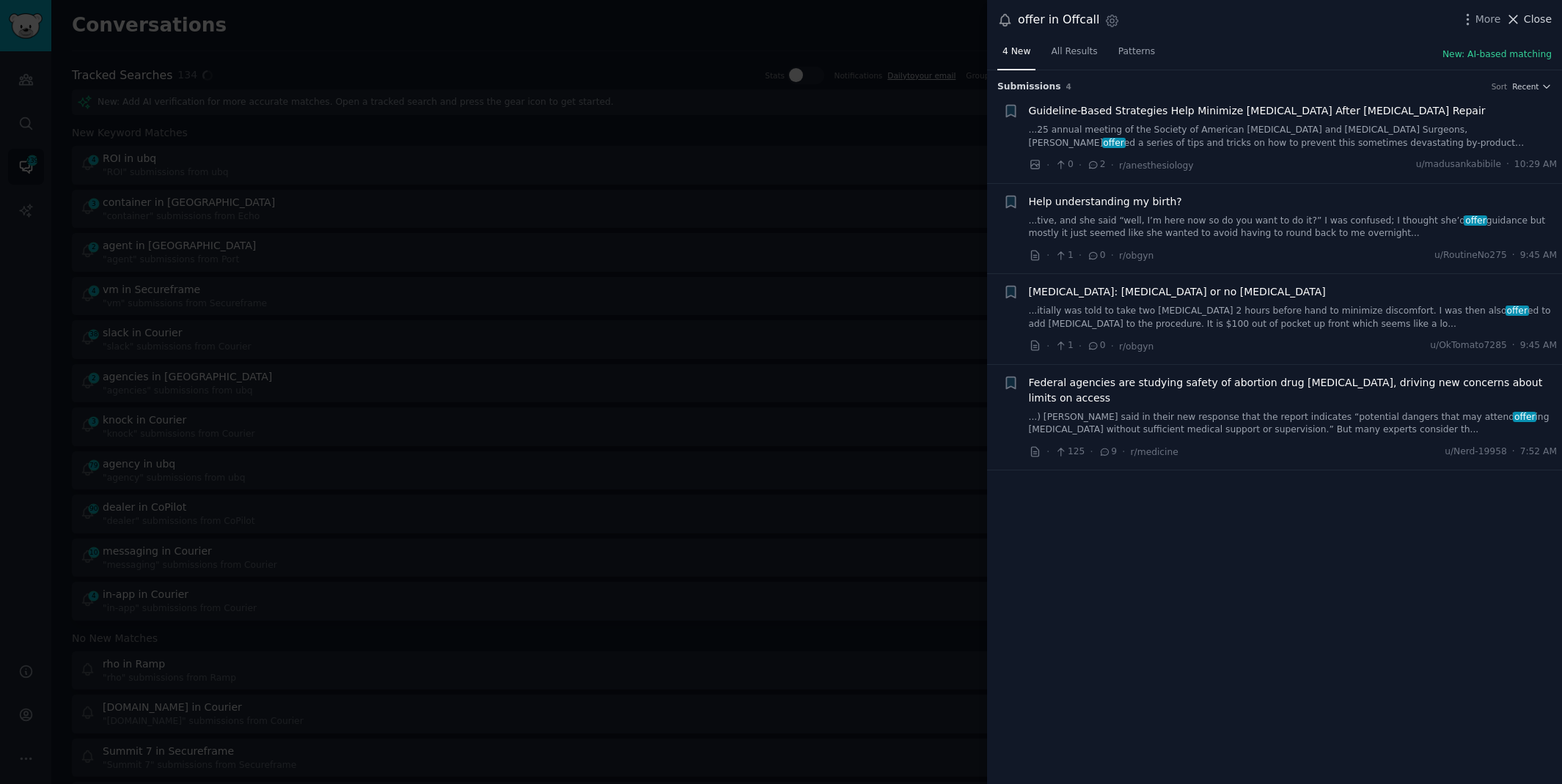
click at [1542, 13] on span "Close" at bounding box center [1537, 19] width 28 height 15
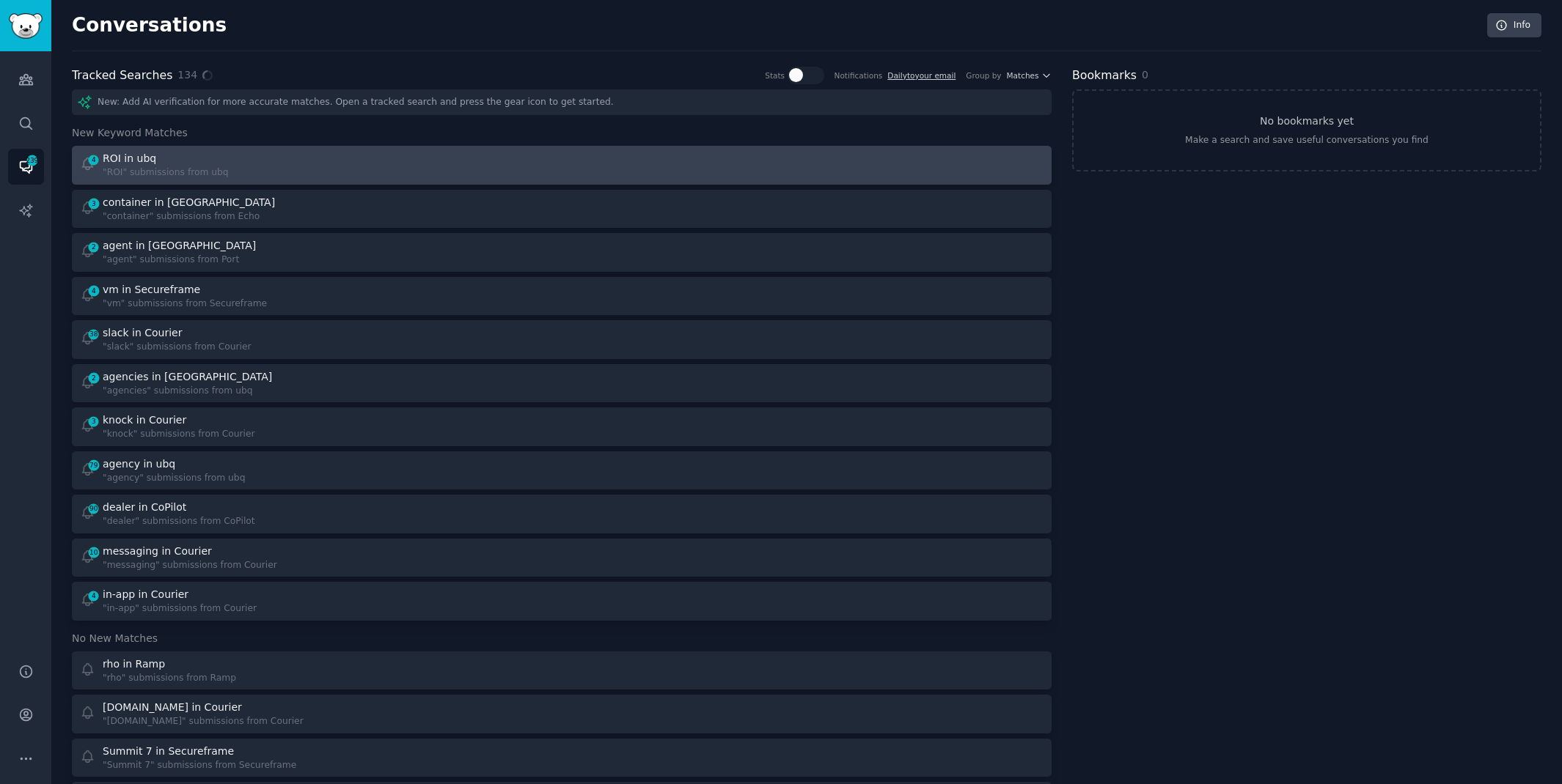
click at [439, 170] on div "4 ROI in ubq "ROI" submissions from ubq" at bounding box center [316, 165] width 472 height 29
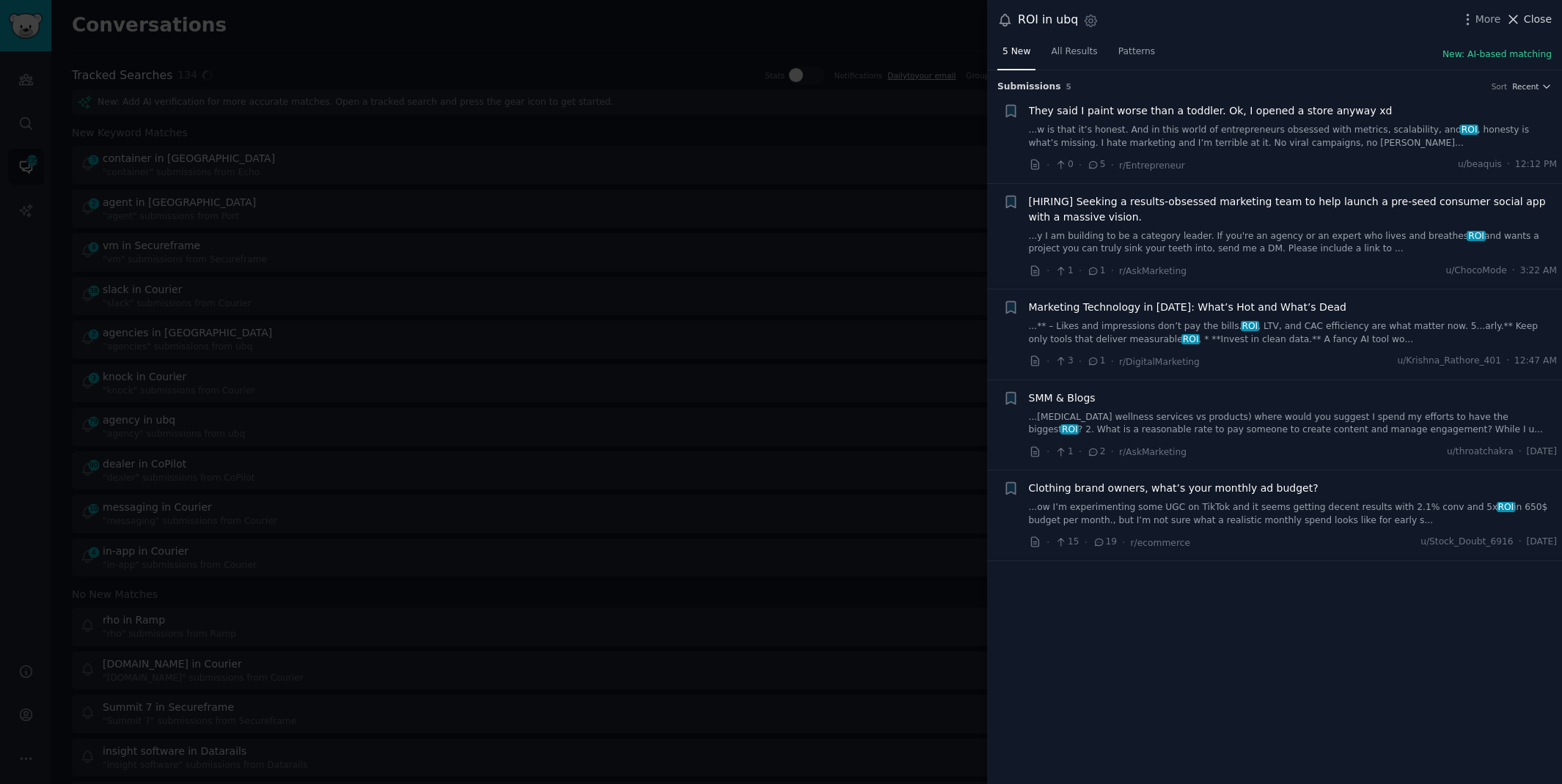
click at [1525, 14] on span "Close" at bounding box center [1537, 19] width 28 height 15
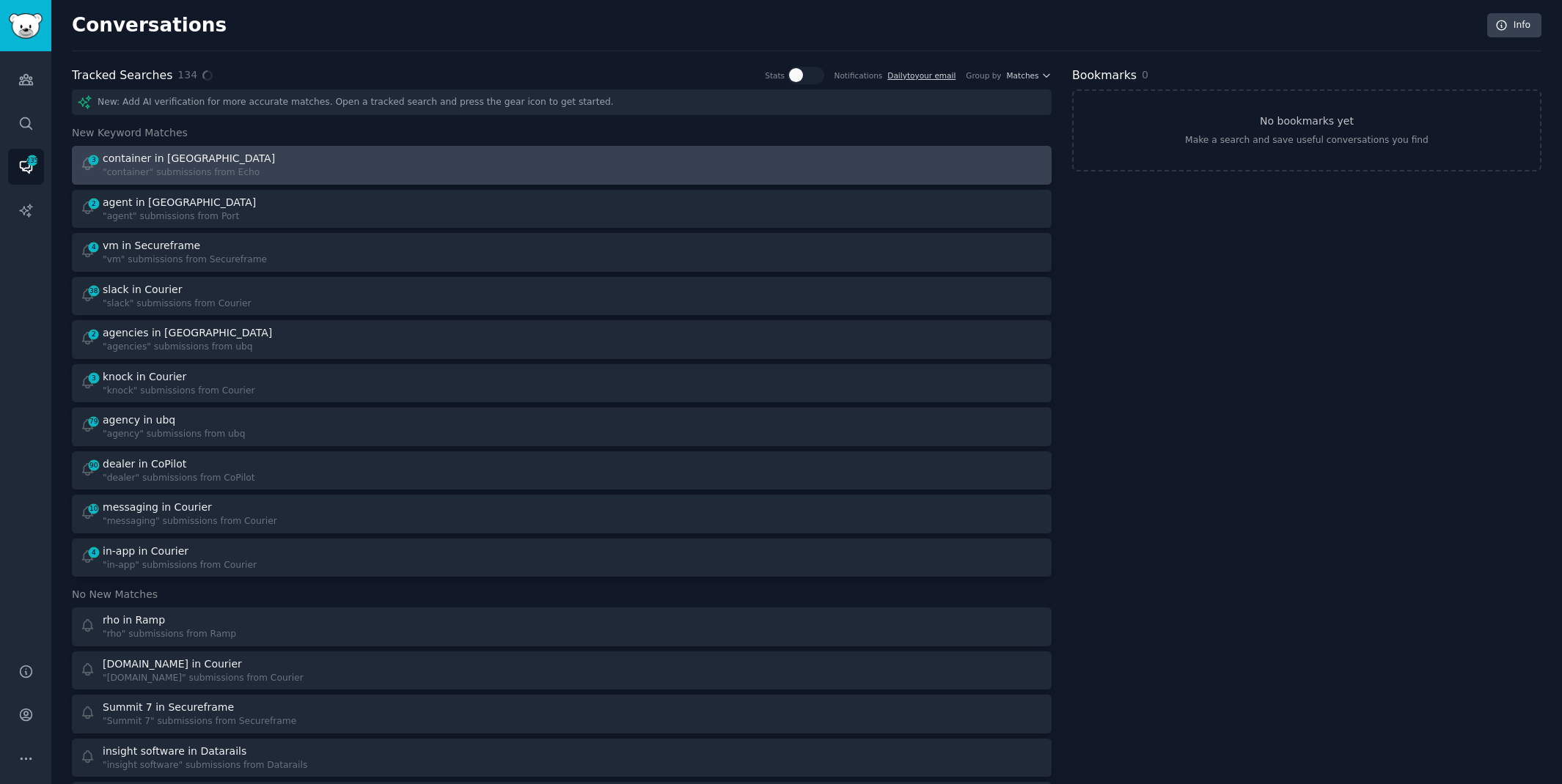
click at [597, 182] on link "3 container in Echo "container" submissions from Echo" at bounding box center [562, 165] width 980 height 39
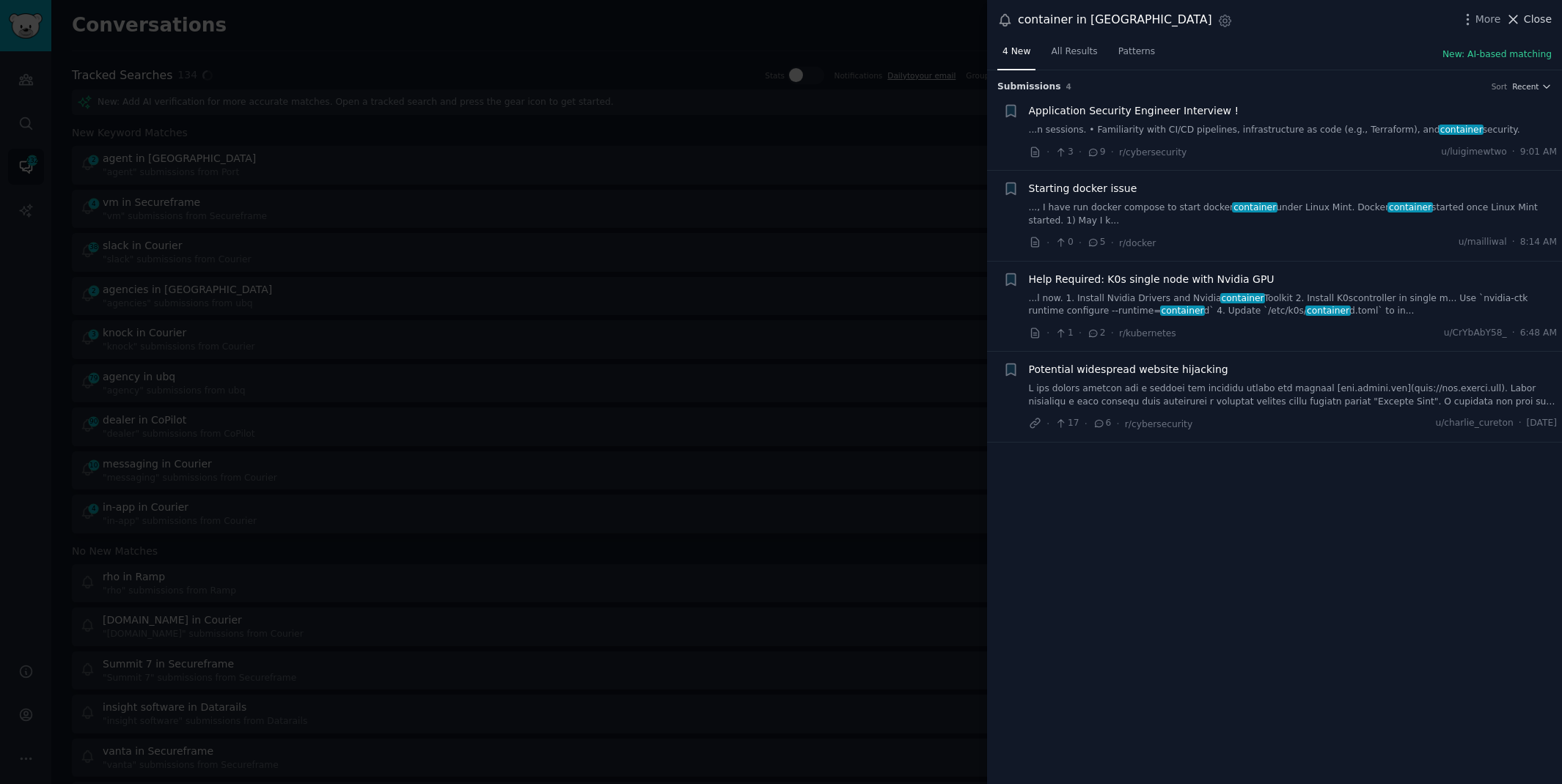
click at [1523, 17] on button "Close" at bounding box center [1528, 19] width 46 height 15
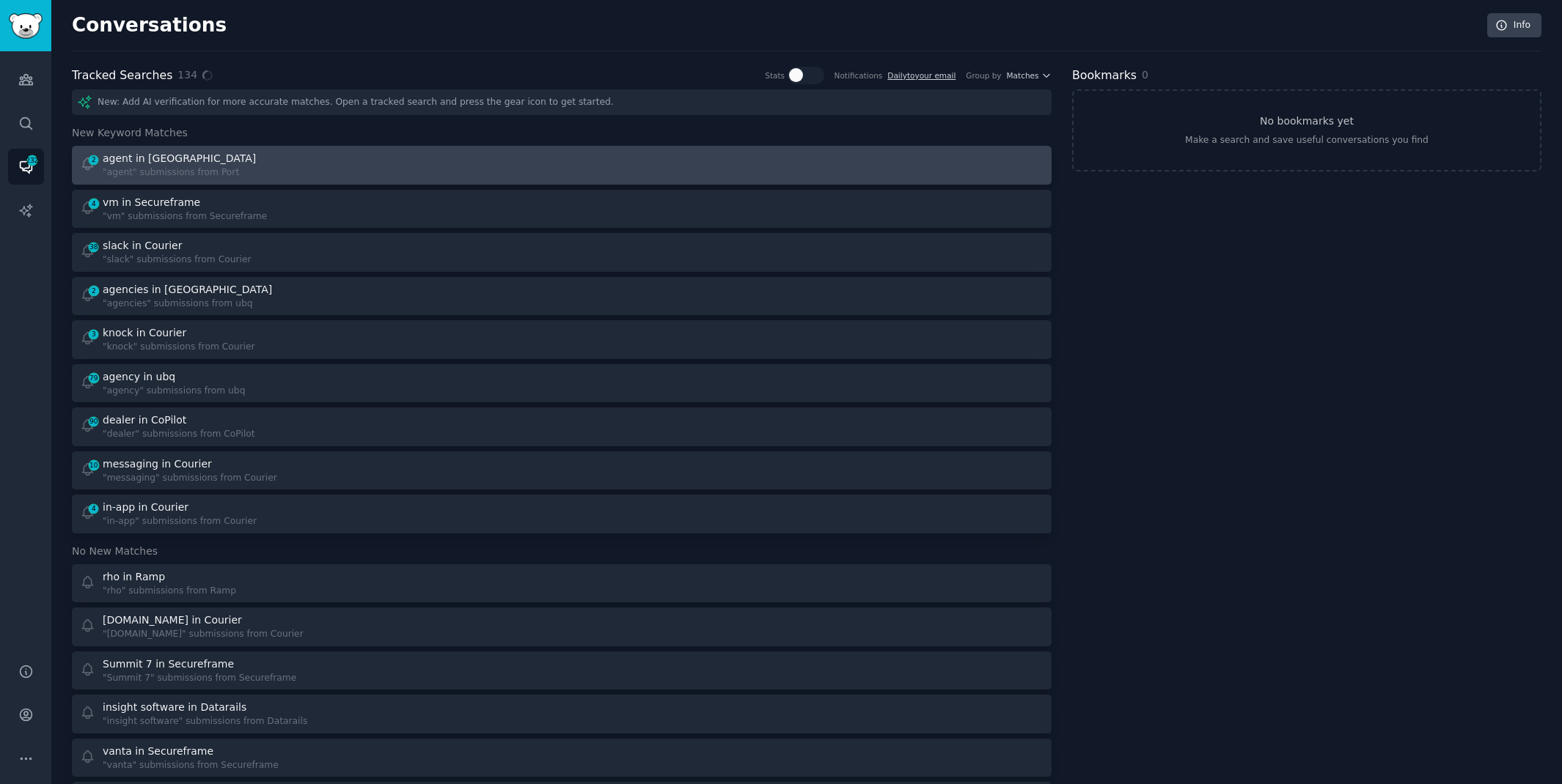
click at [472, 159] on div "2 agent in Port "agent" submissions from Port" at bounding box center [316, 165] width 472 height 29
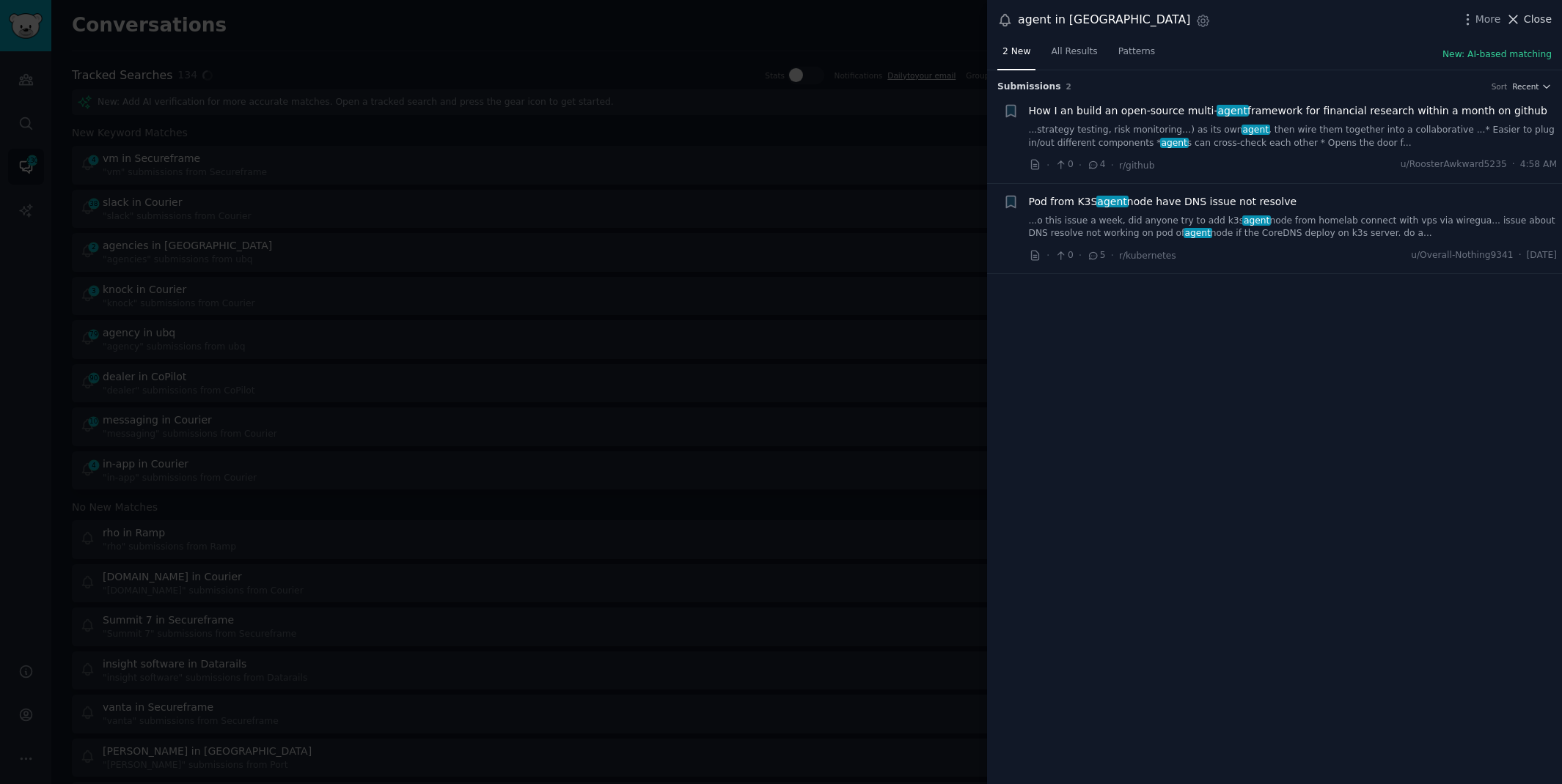
click at [1534, 15] on span "Close" at bounding box center [1537, 19] width 28 height 15
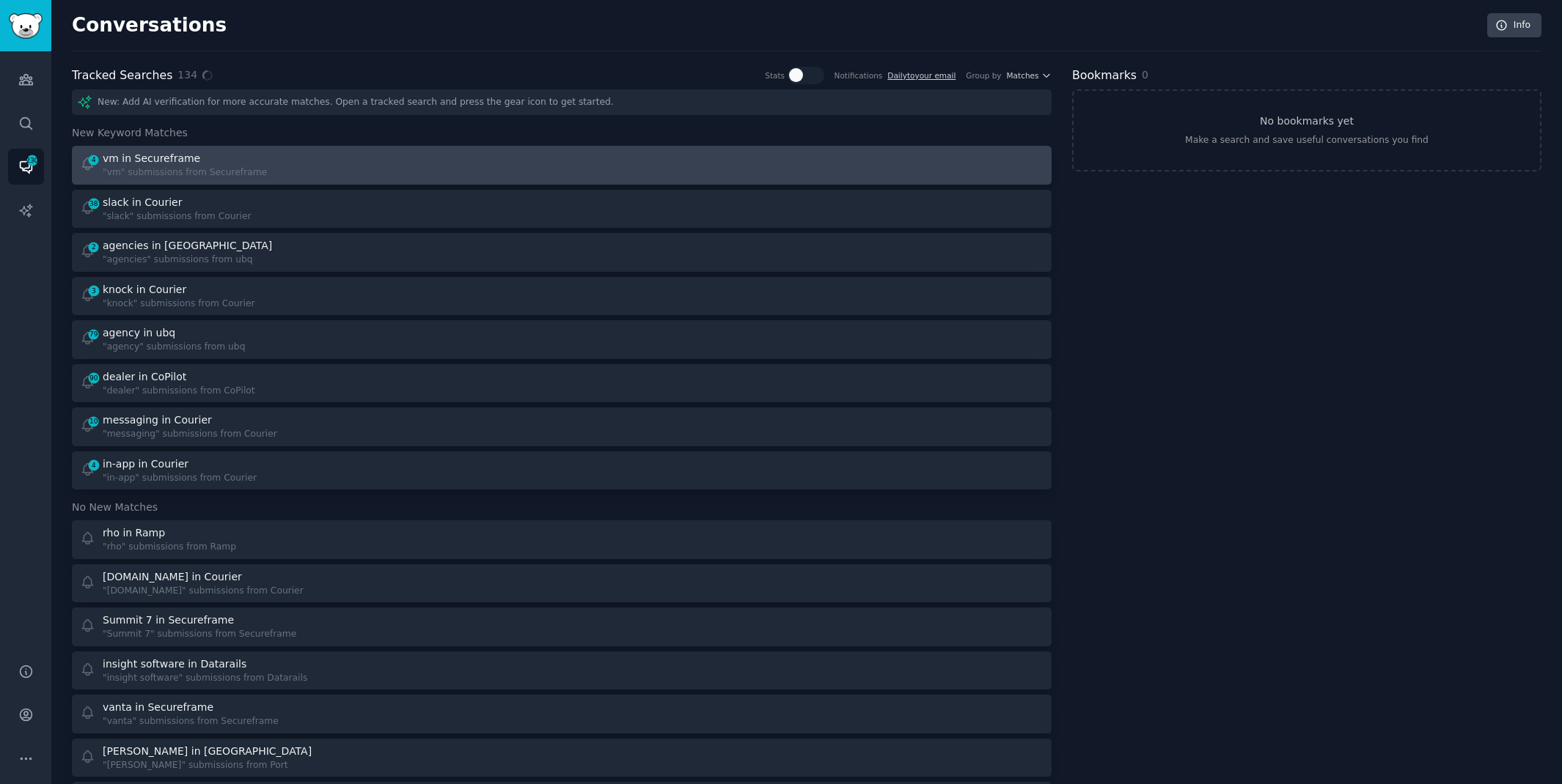
click at [546, 159] on div "4 vm in Secureframe "vm" submissions from Secureframe" at bounding box center [316, 165] width 472 height 29
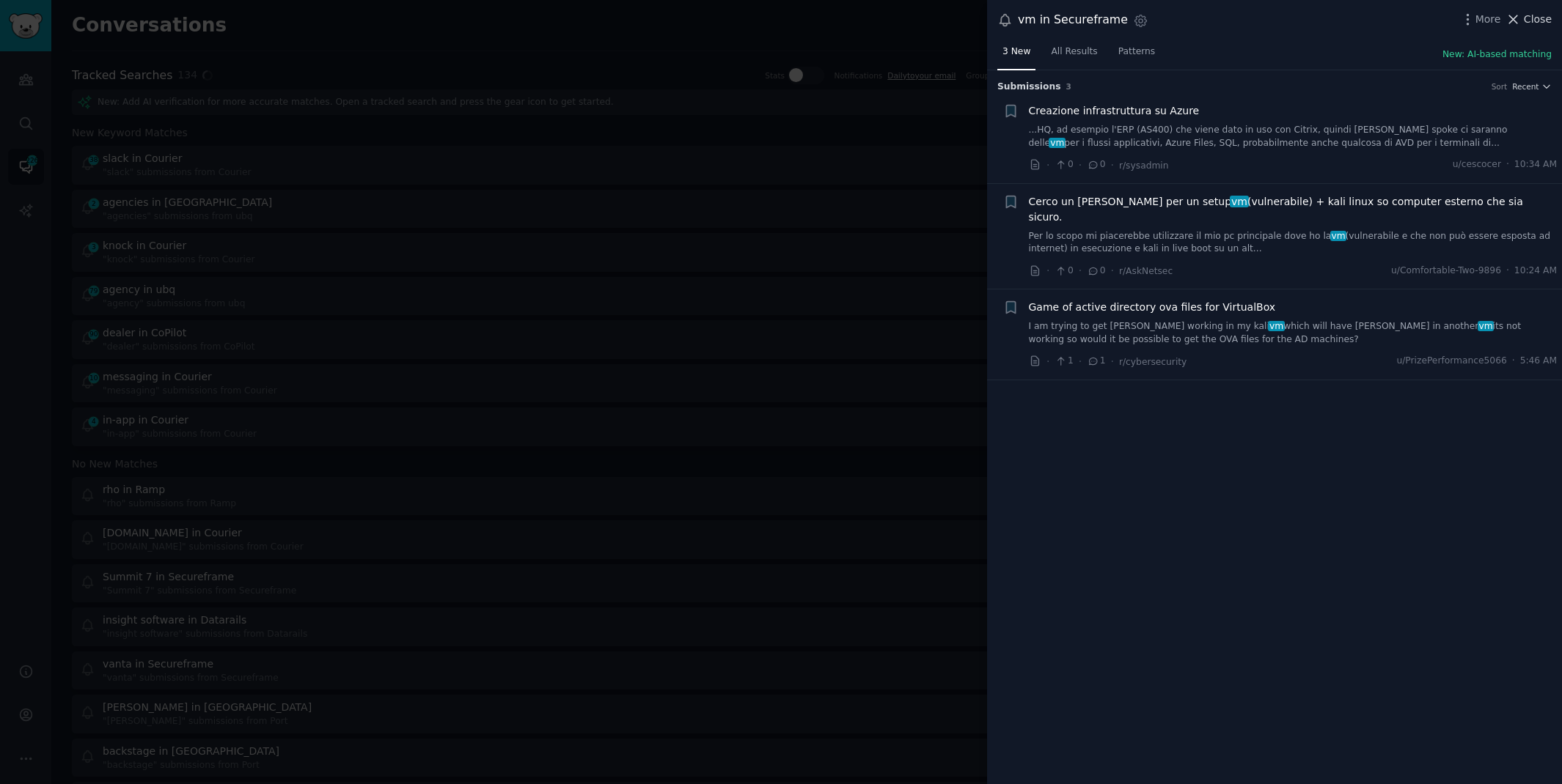
click at [1530, 22] on span "Close" at bounding box center [1537, 19] width 28 height 15
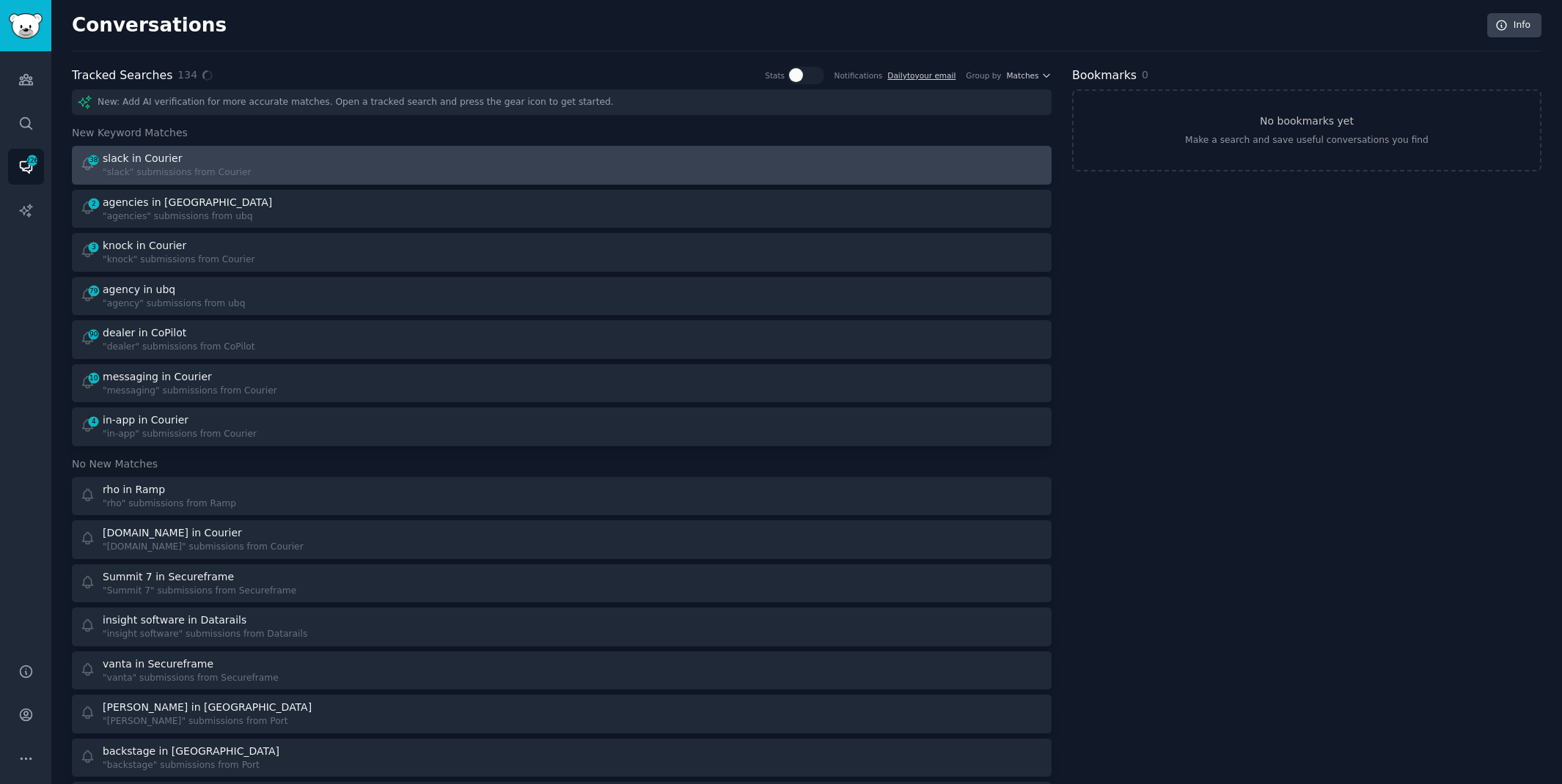
click at [626, 171] on div at bounding box center [808, 165] width 472 height 29
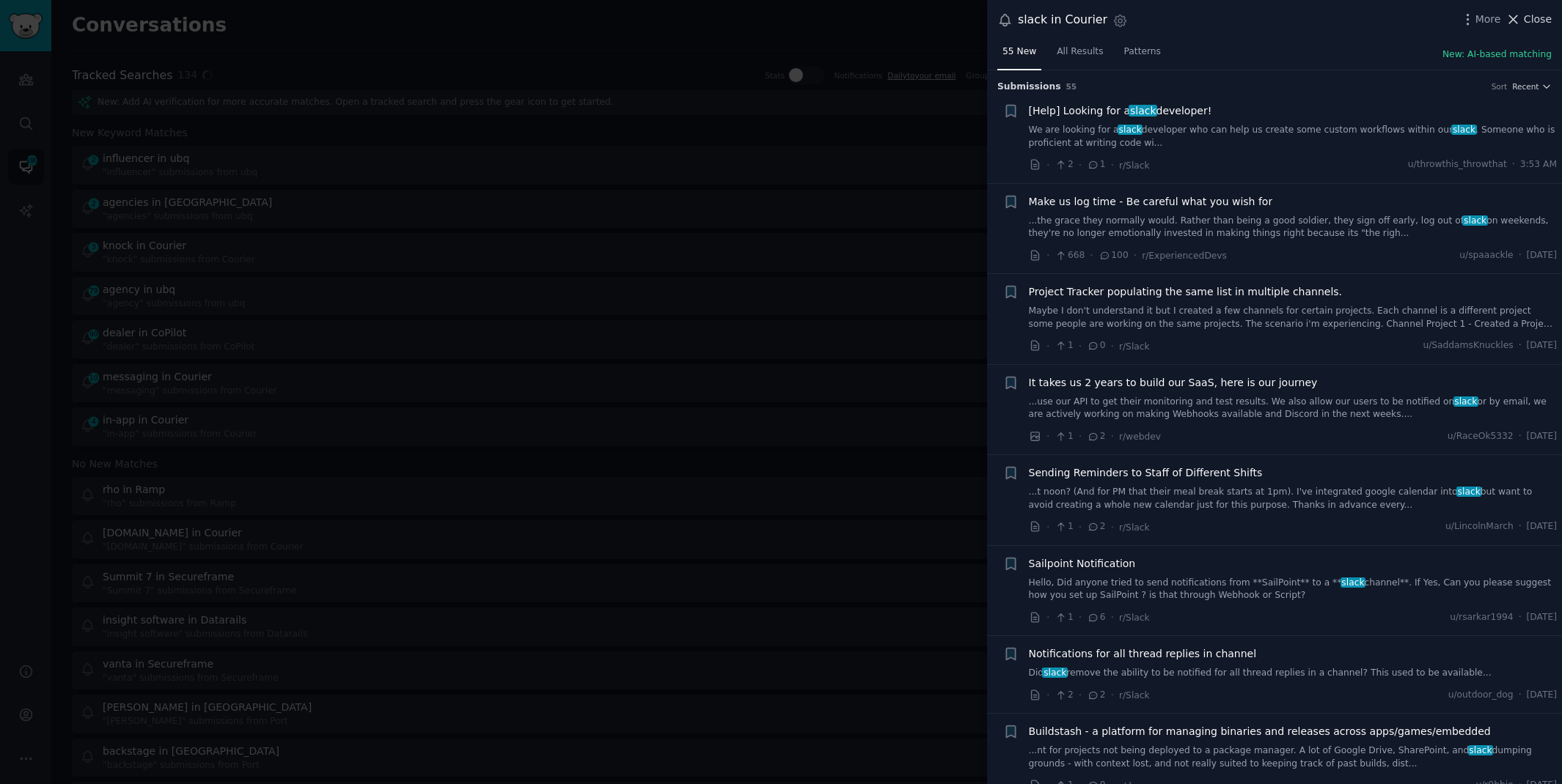
click at [1523, 17] on button "Close" at bounding box center [1528, 19] width 46 height 15
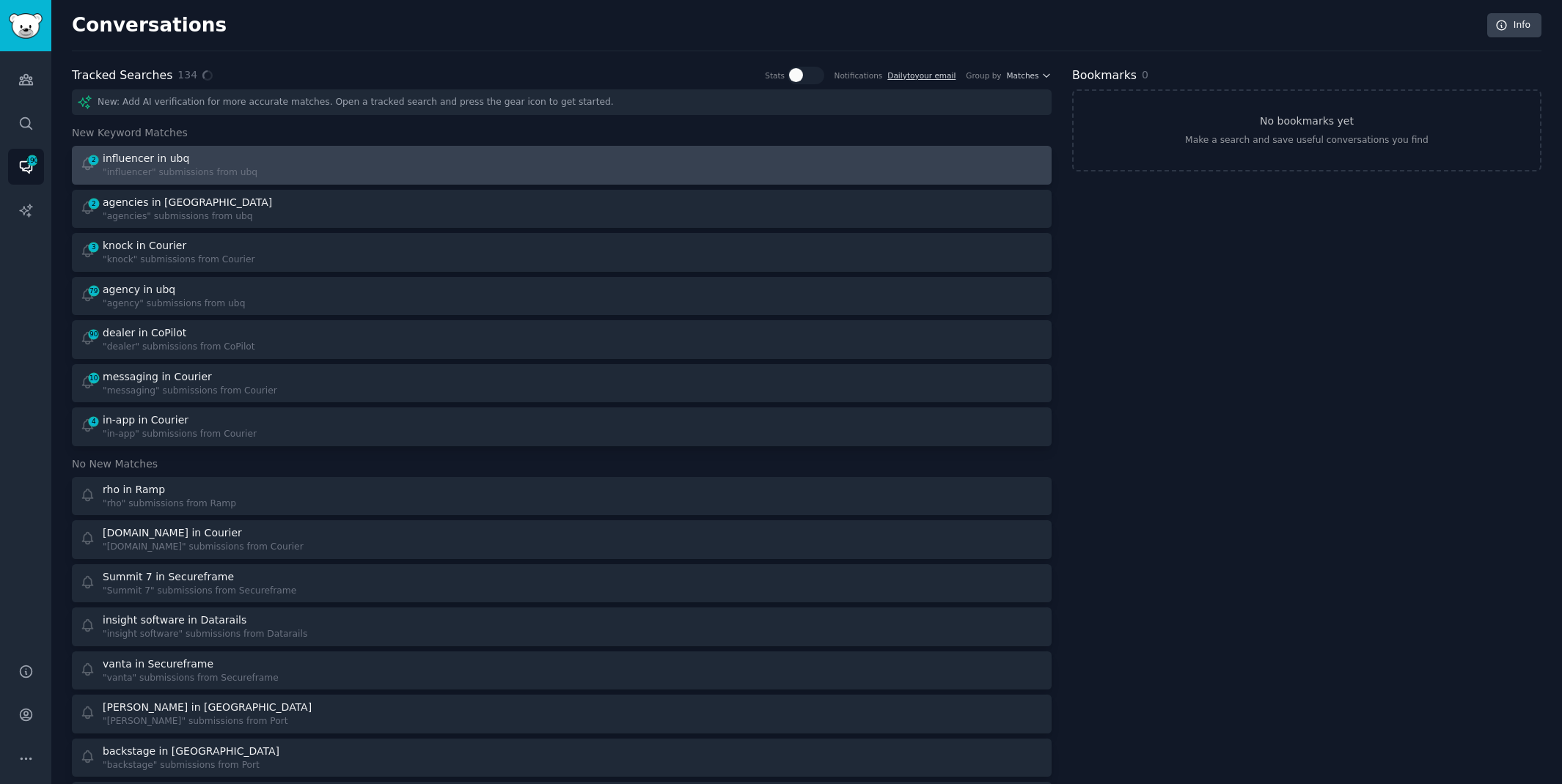
click at [913, 162] on div at bounding box center [808, 165] width 472 height 29
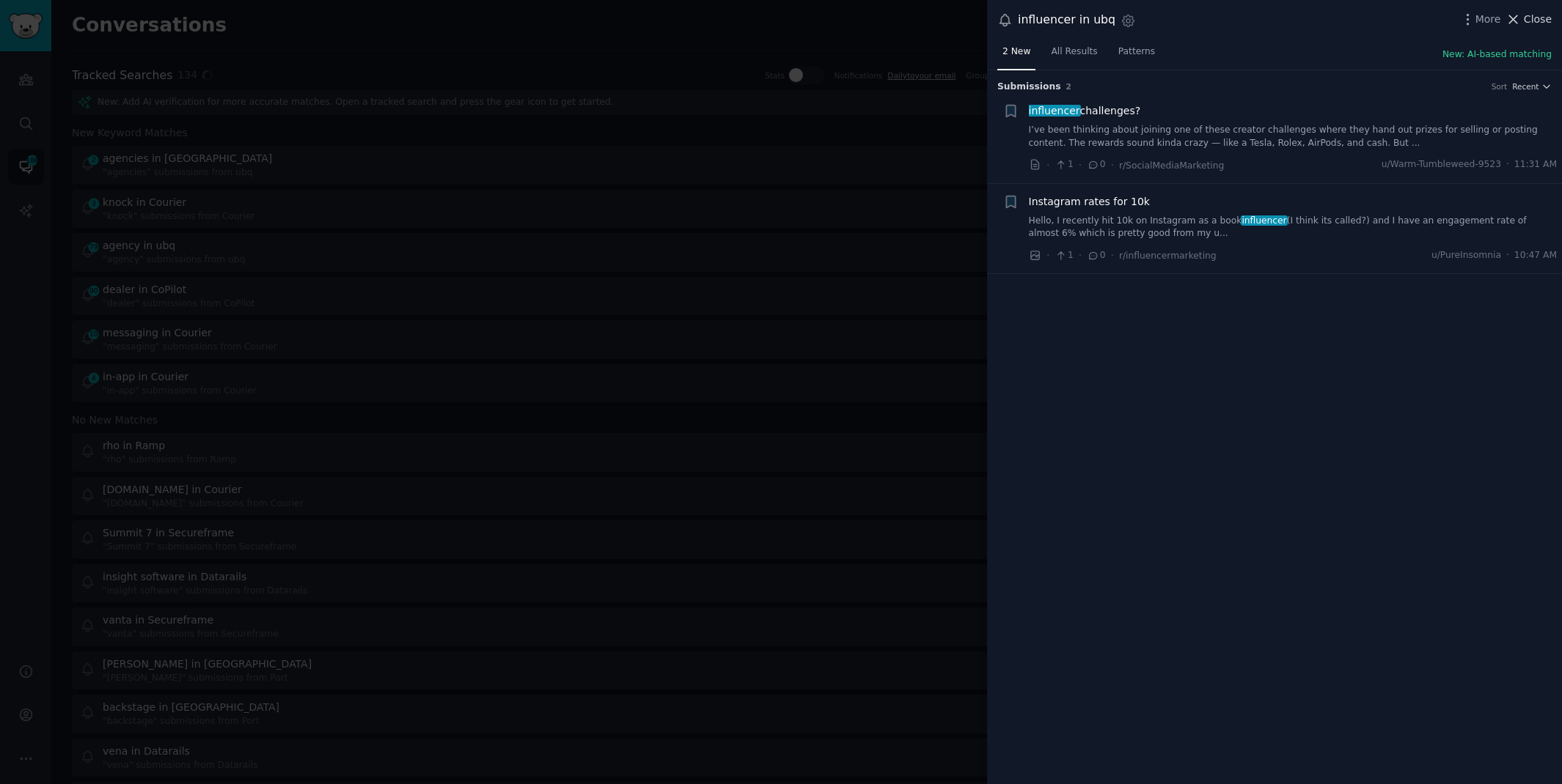
click at [1538, 14] on span "Close" at bounding box center [1537, 19] width 28 height 15
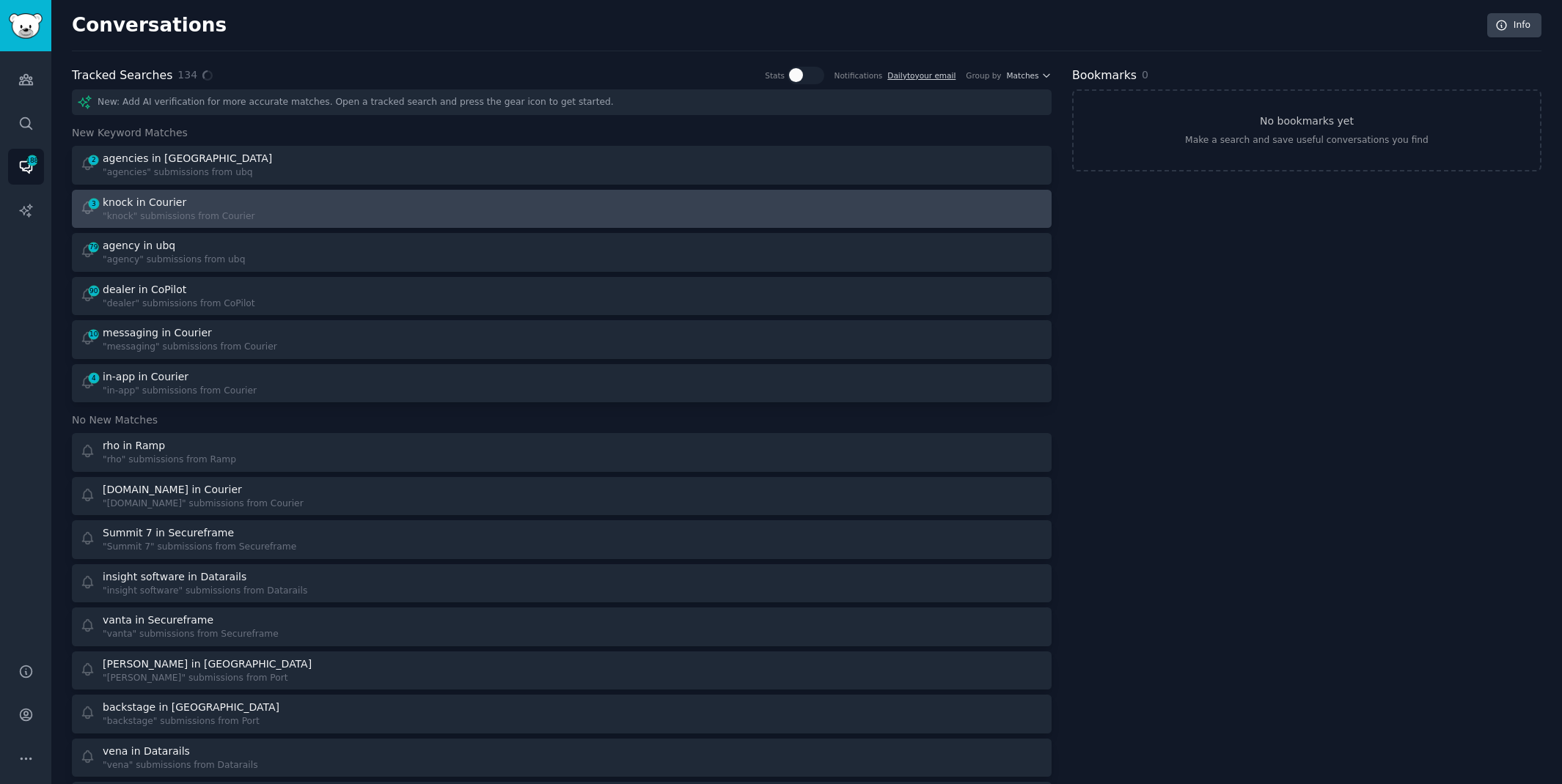
click at [554, 199] on div "3 knock in Courier "knock" submissions from Courier" at bounding box center [562, 209] width 969 height 29
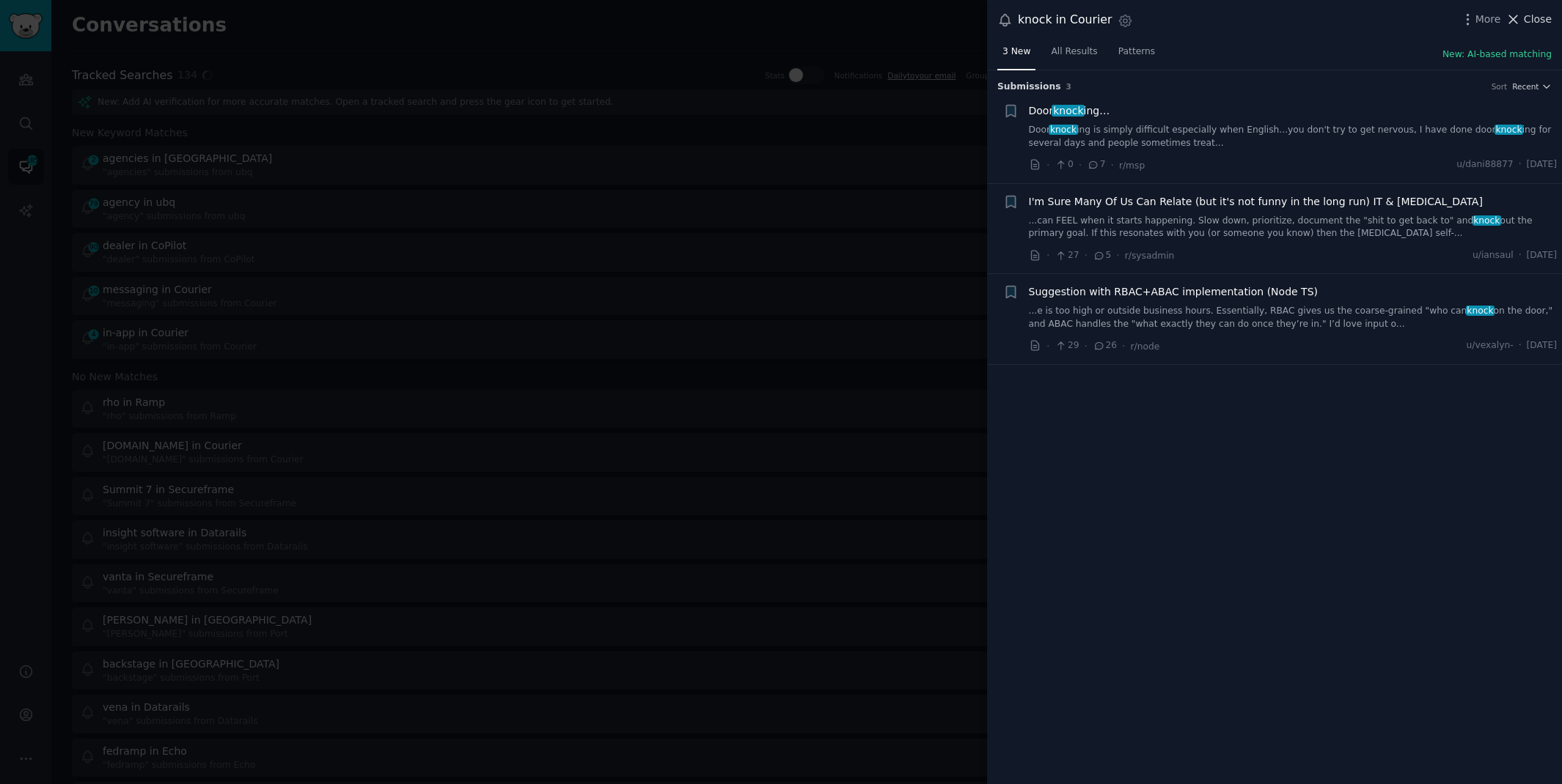
click at [1525, 19] on span "Close" at bounding box center [1537, 19] width 28 height 15
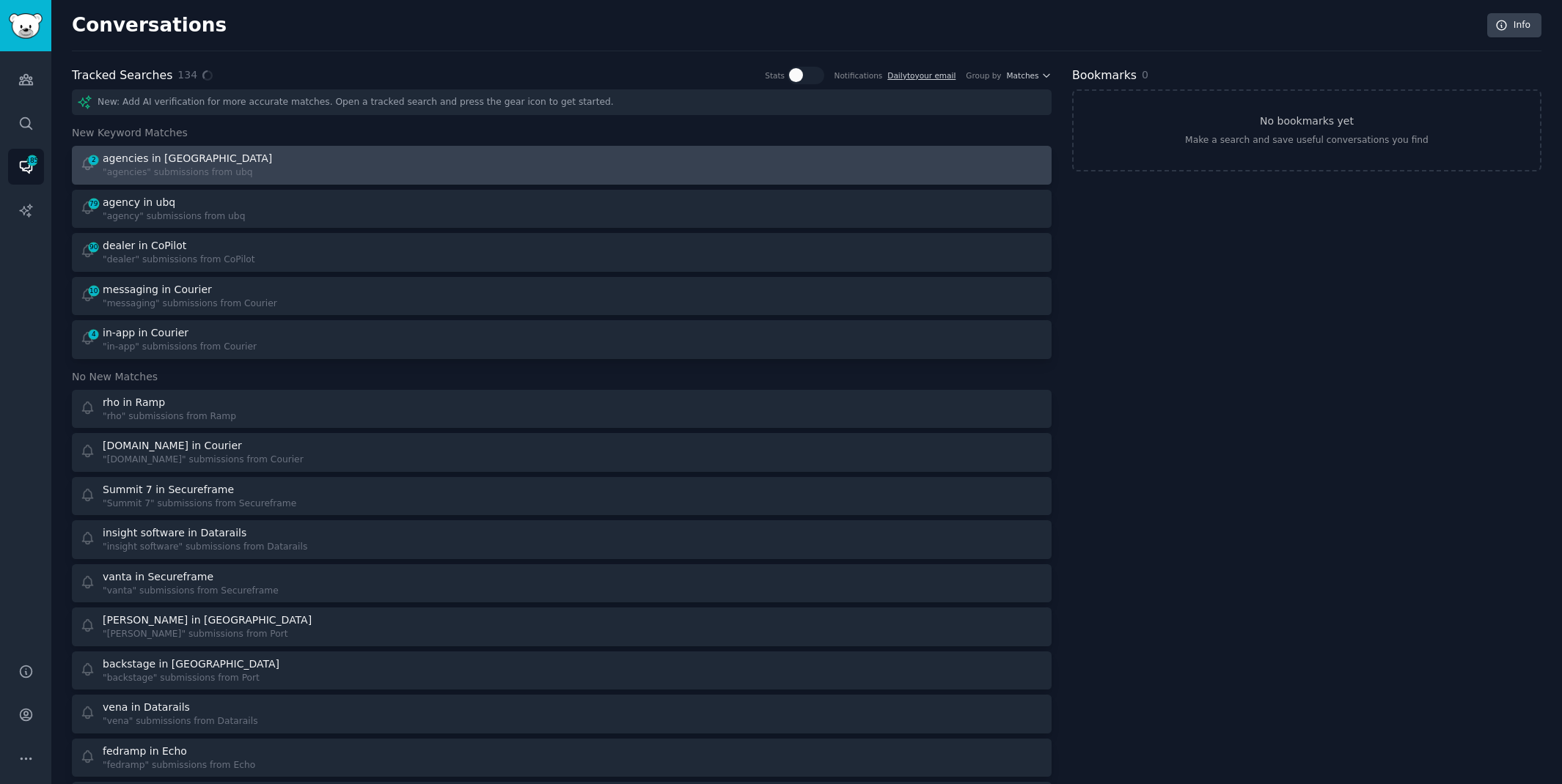
click at [904, 159] on div at bounding box center [808, 165] width 472 height 29
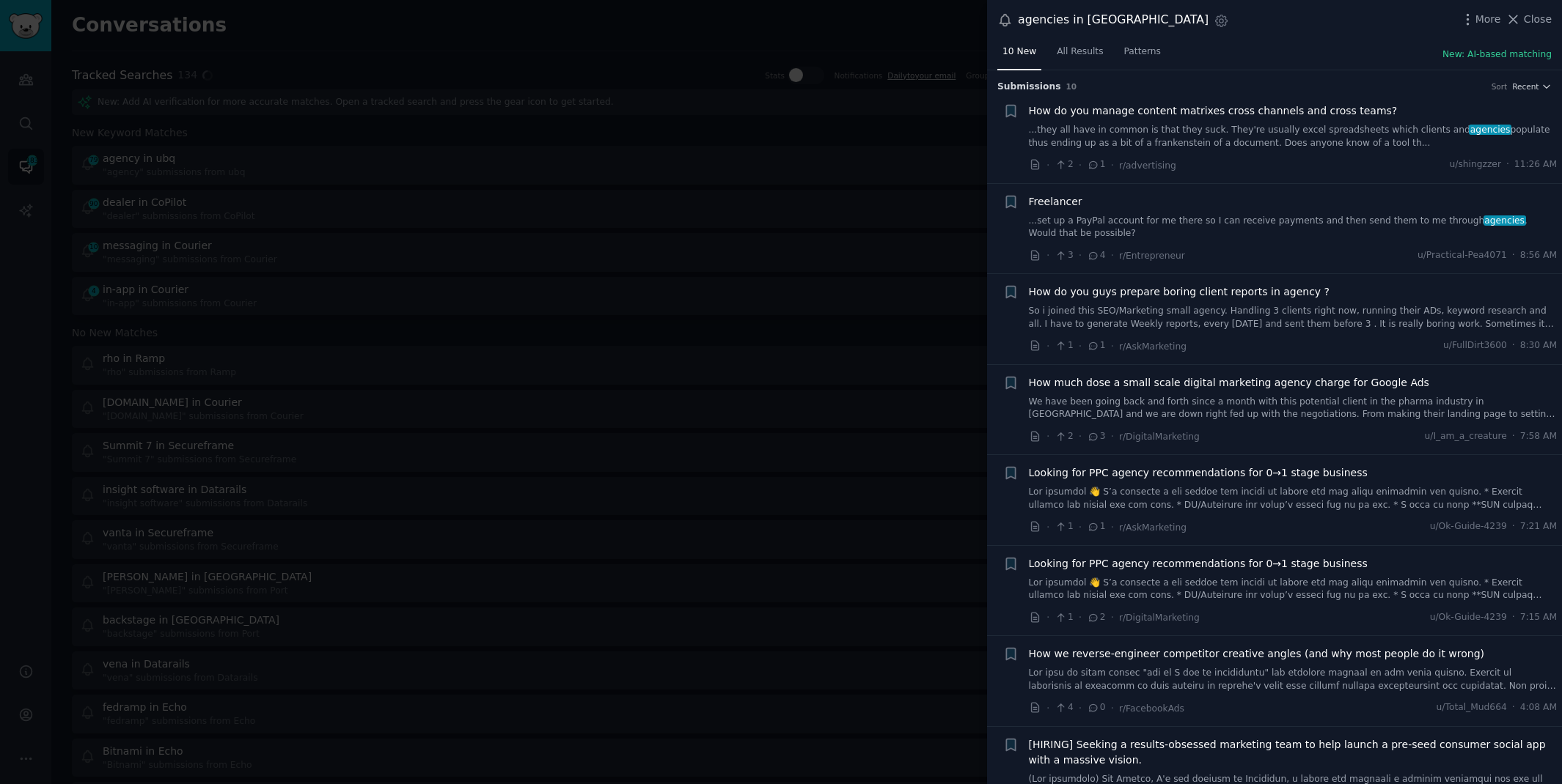
click at [1168, 136] on link "...they all have in common is that they suck. They're usually excel spreadsheet…" at bounding box center [1293, 137] width 529 height 26
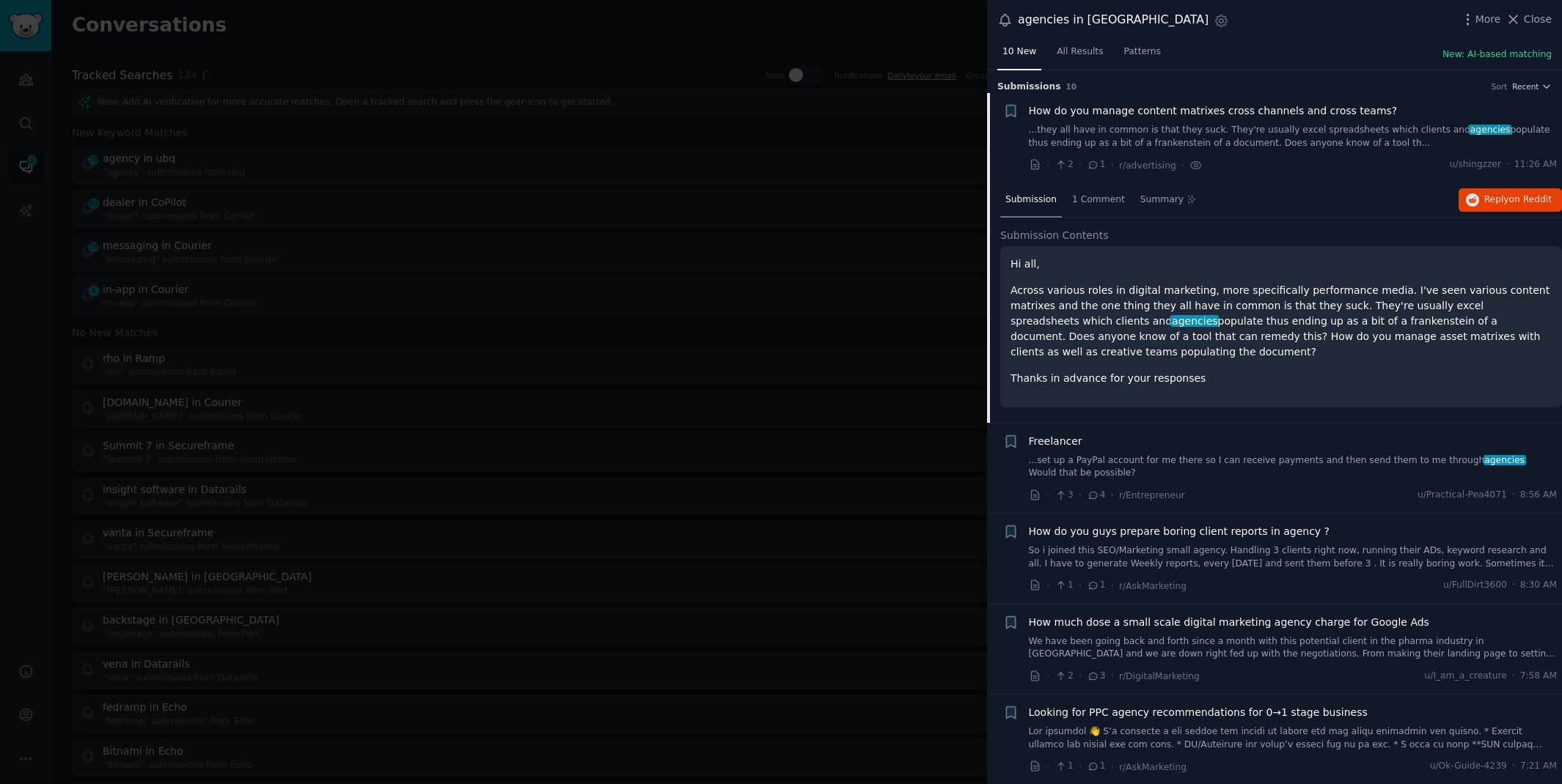
scroll to position [23, 0]
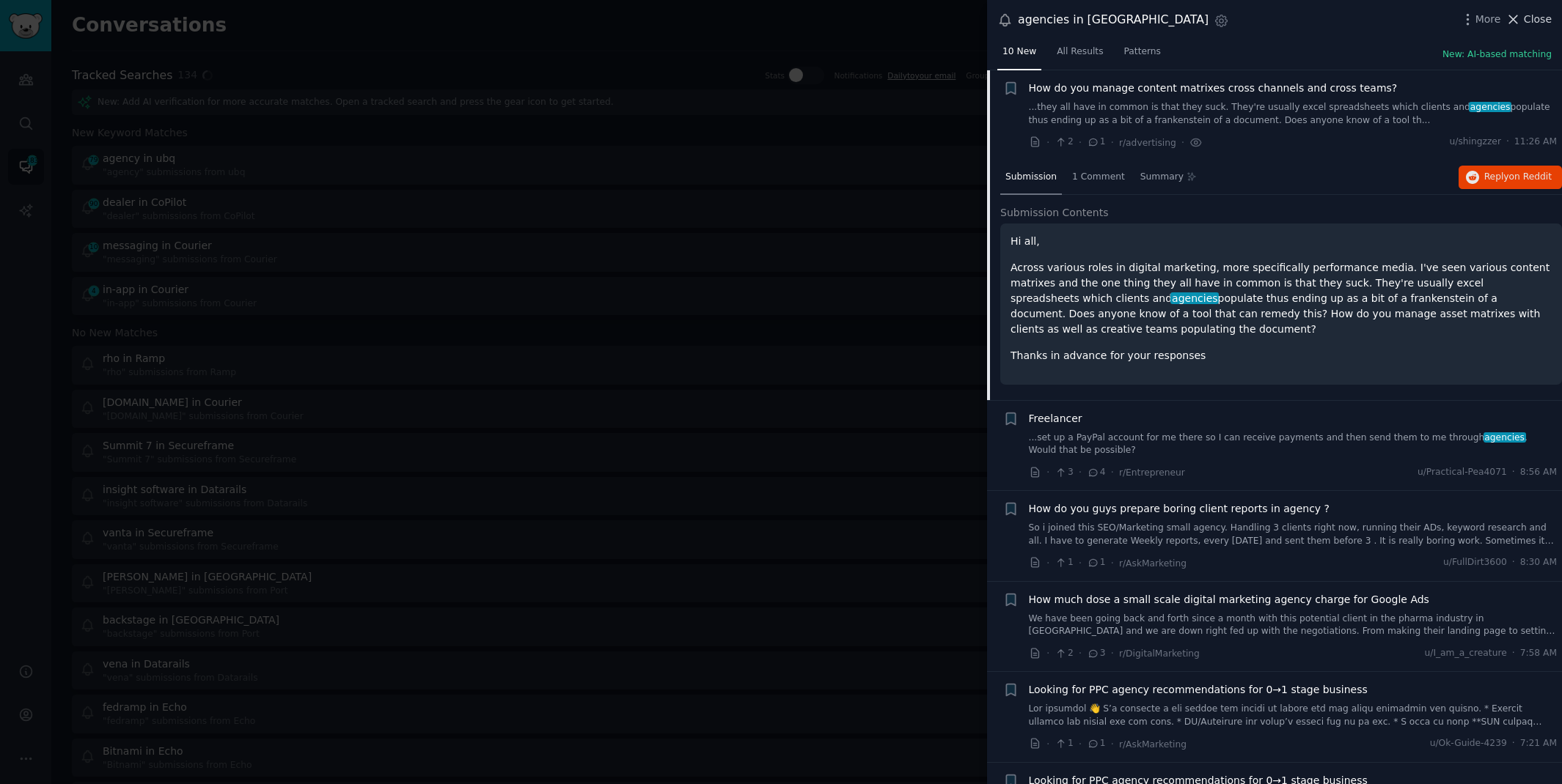
click at [1524, 16] on span "Close" at bounding box center [1537, 19] width 28 height 15
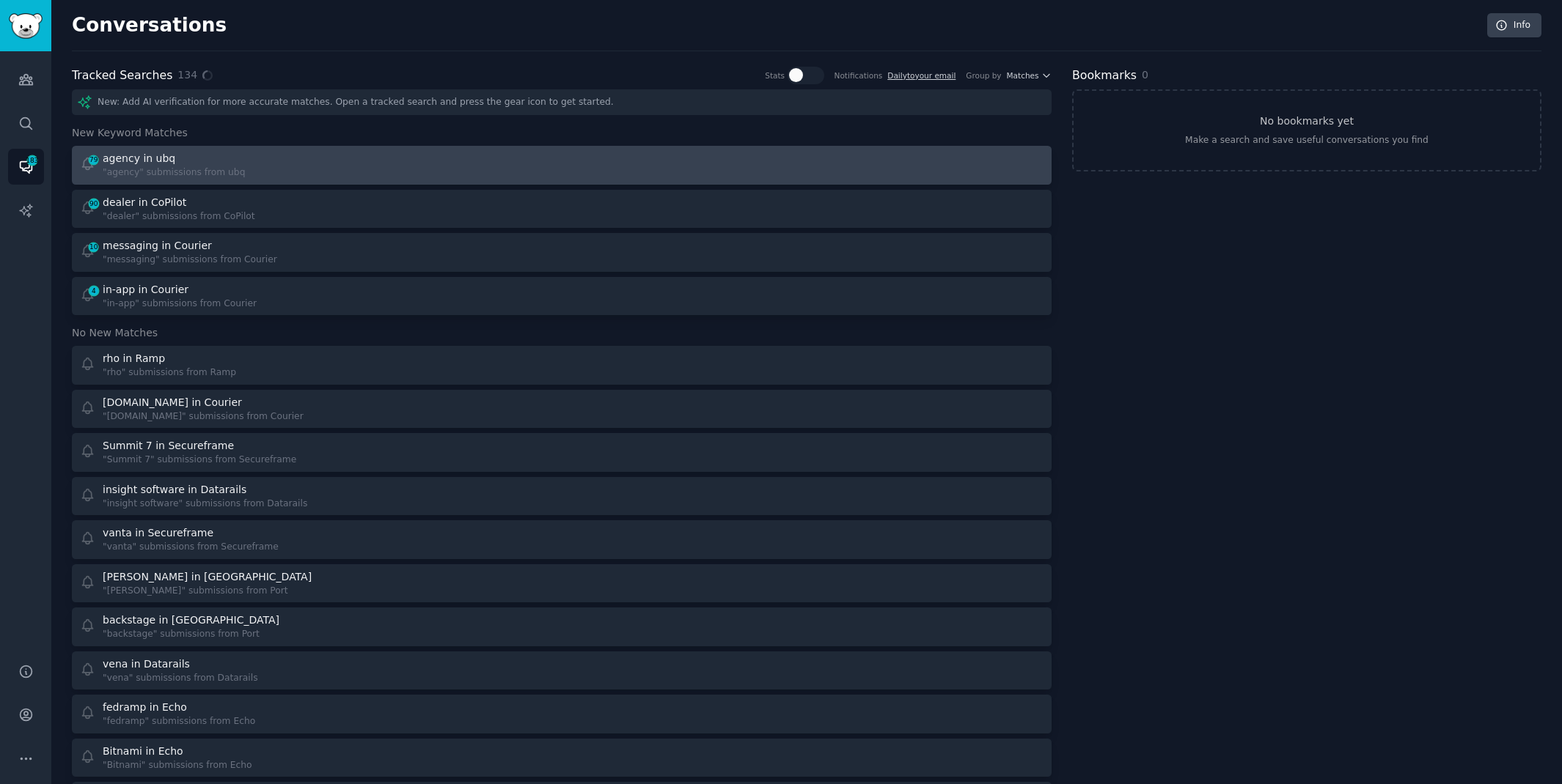
click at [505, 157] on div "79 agency in ubq "agency" submissions from ubq" at bounding box center [316, 165] width 472 height 29
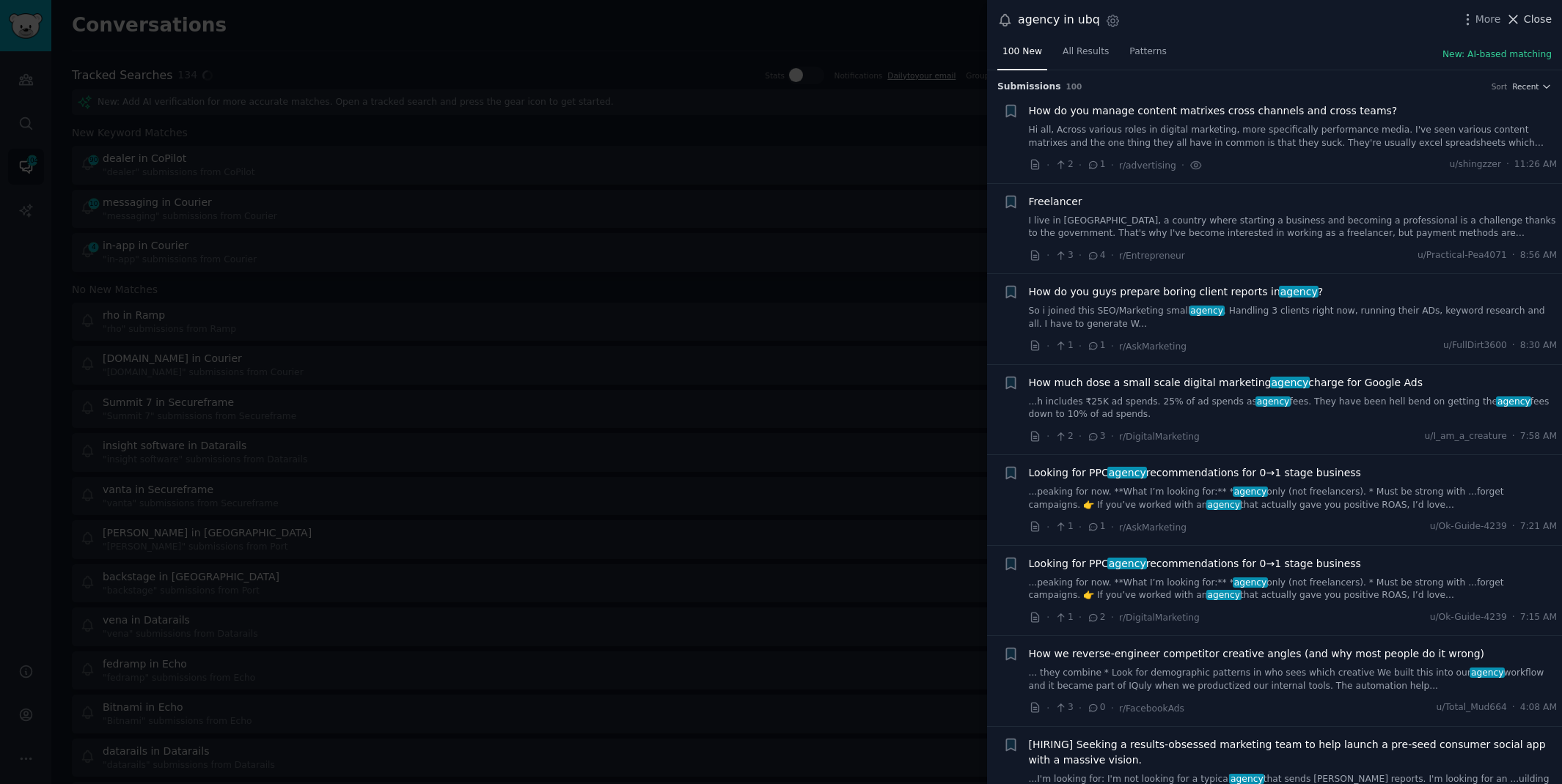
click at [1528, 13] on span "Close" at bounding box center [1537, 19] width 28 height 15
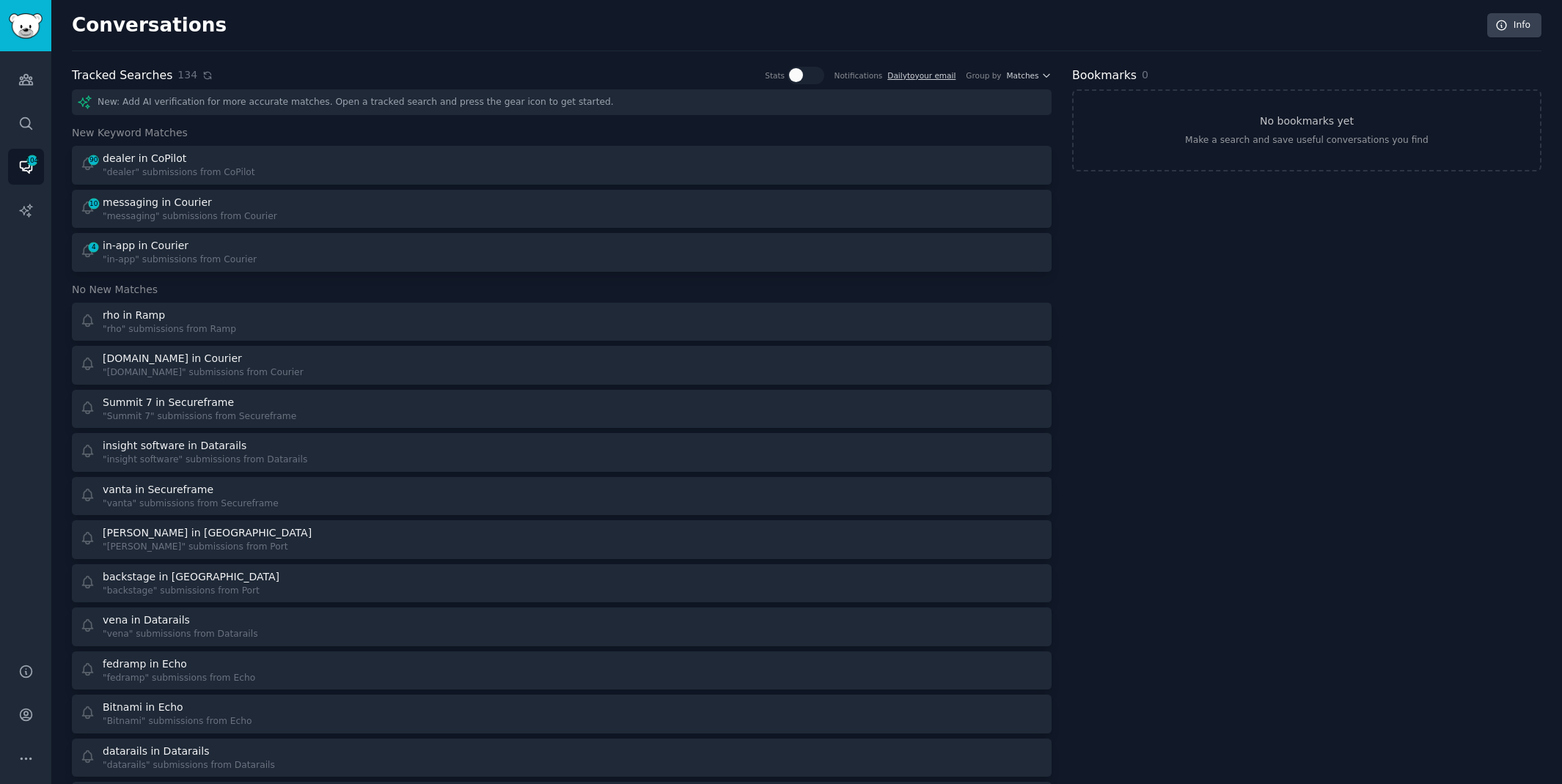
click at [204, 78] on icon at bounding box center [207, 76] width 7 height 7
